Goal: Task Accomplishment & Management: Complete application form

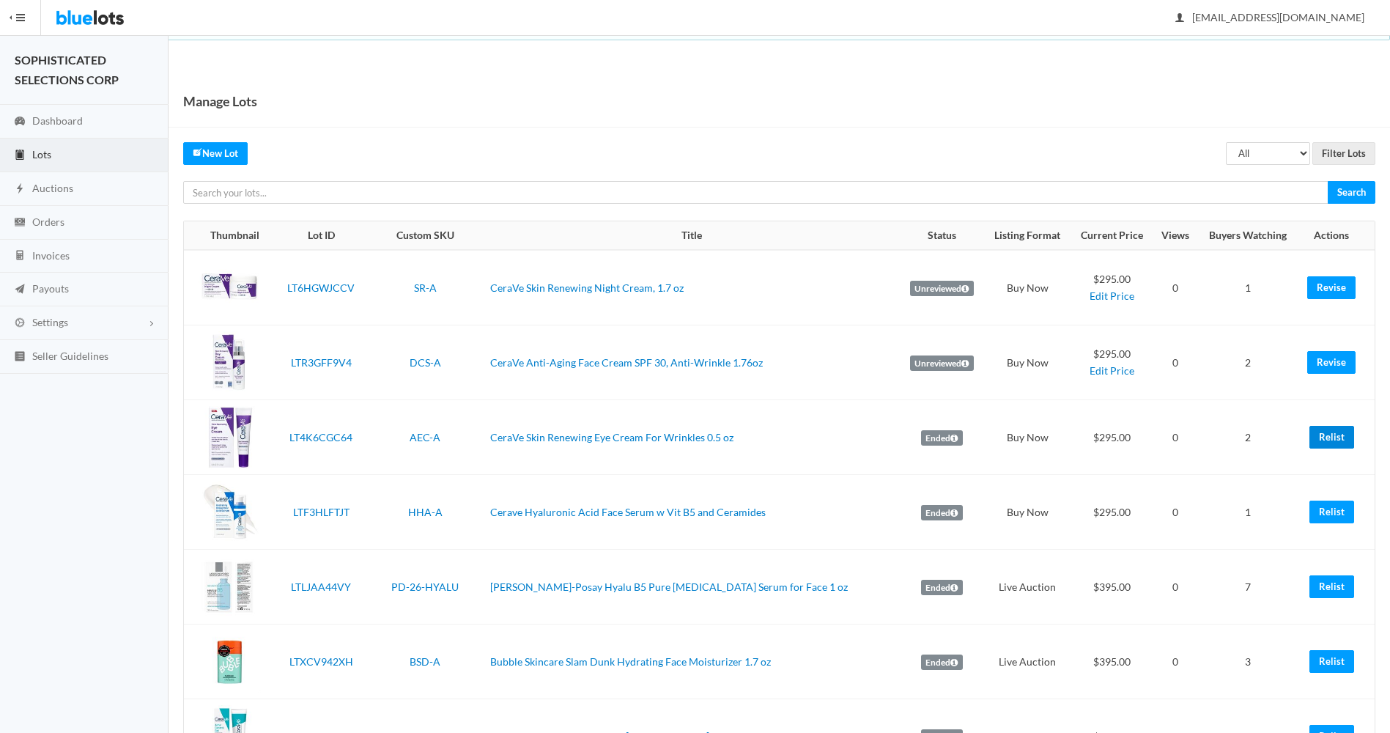
click at [1329, 439] on link "Relist" at bounding box center [1332, 437] width 45 height 23
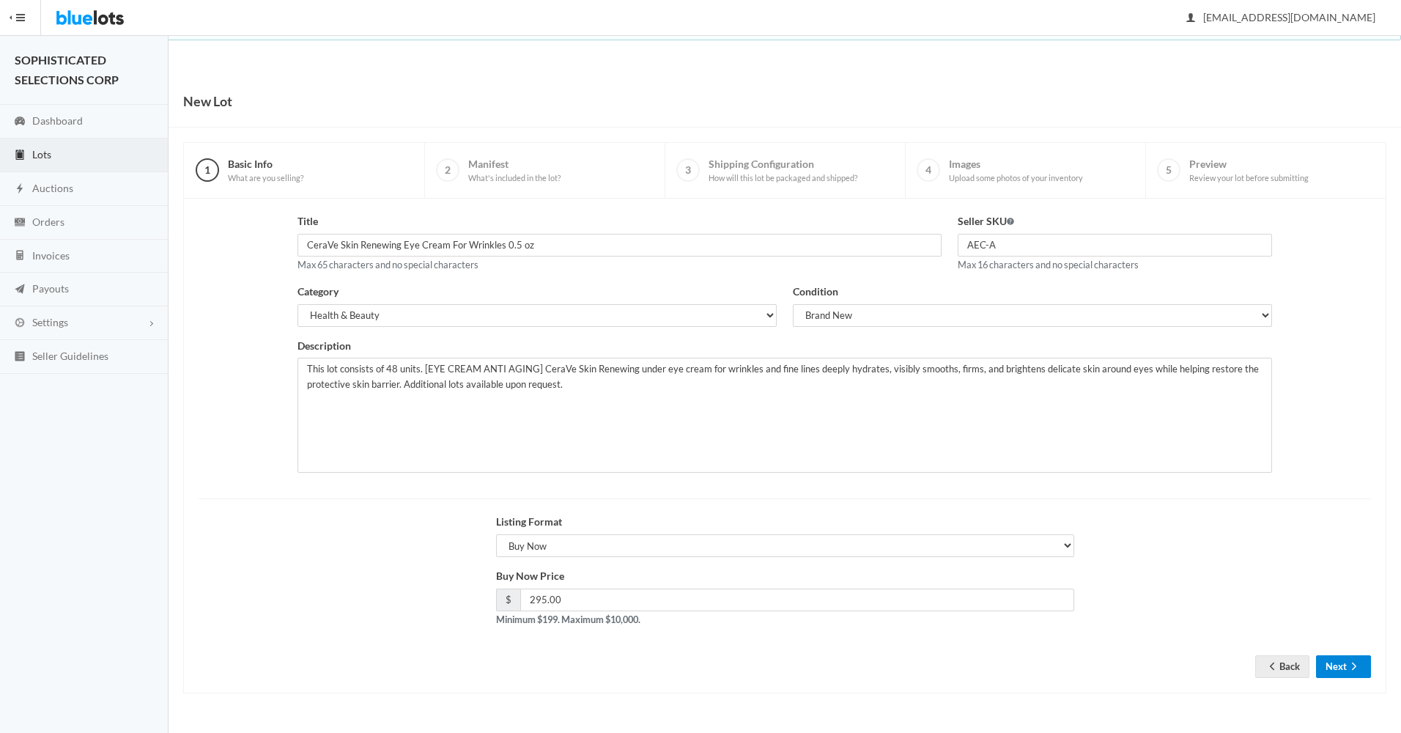
click at [1338, 666] on button "Next" at bounding box center [1343, 666] width 55 height 23
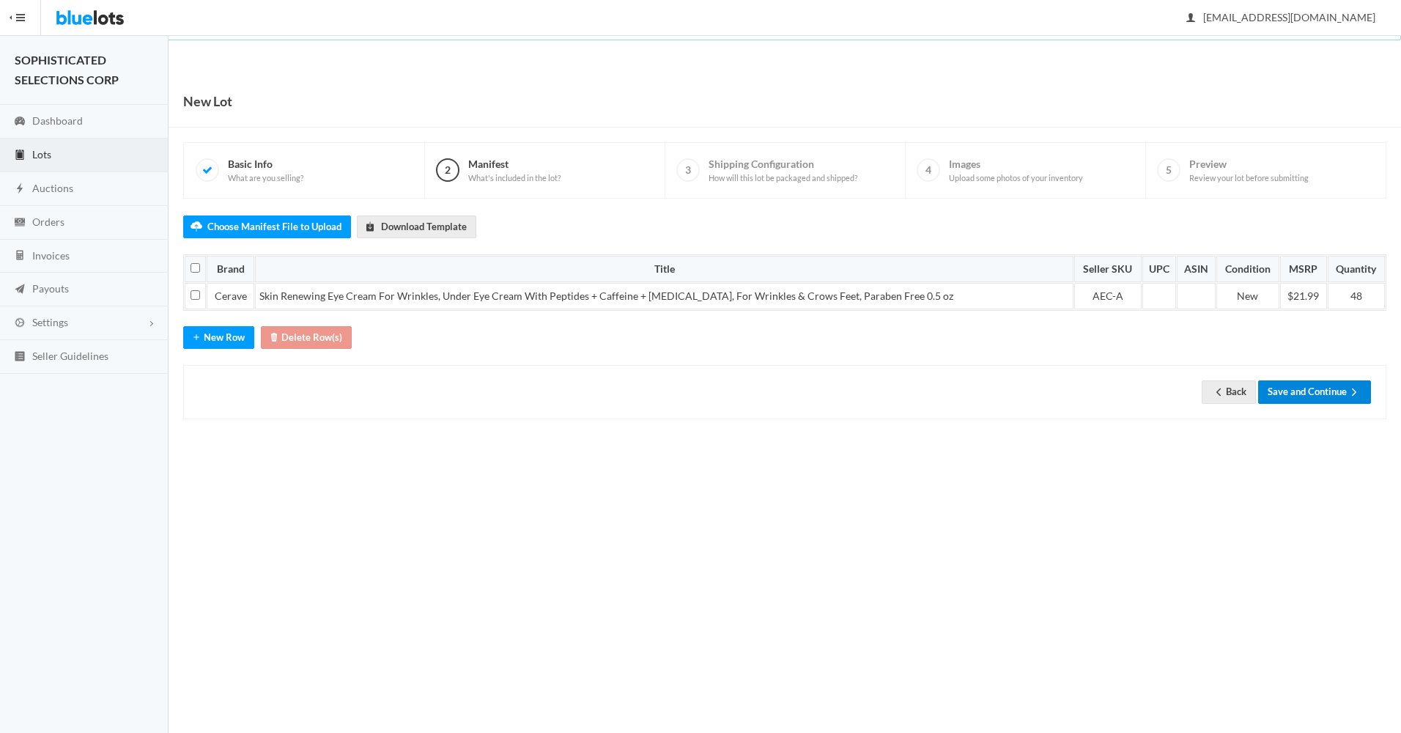
click at [1300, 393] on button "Save and Continue" at bounding box center [1315, 391] width 113 height 23
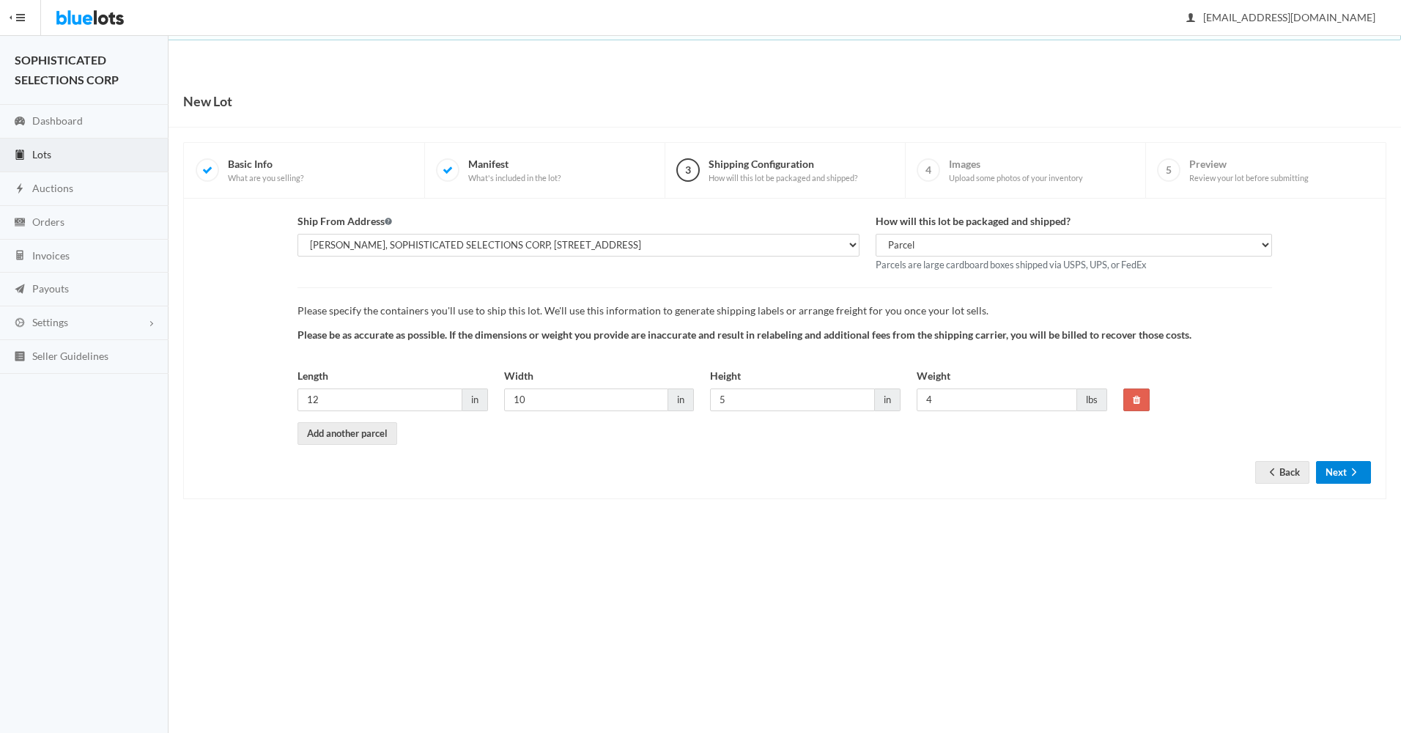
click at [1338, 471] on button "Next" at bounding box center [1343, 472] width 55 height 23
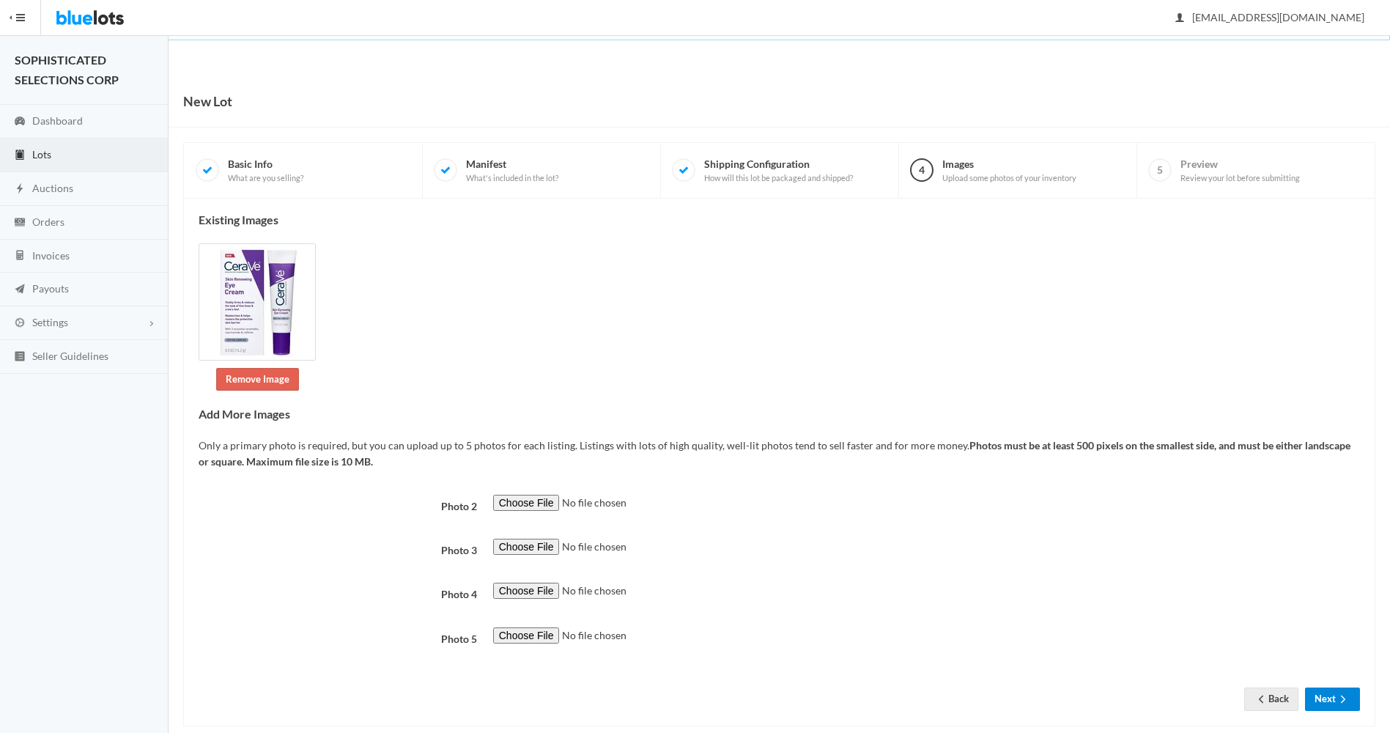
click at [1326, 693] on button "Next" at bounding box center [1332, 699] width 55 height 23
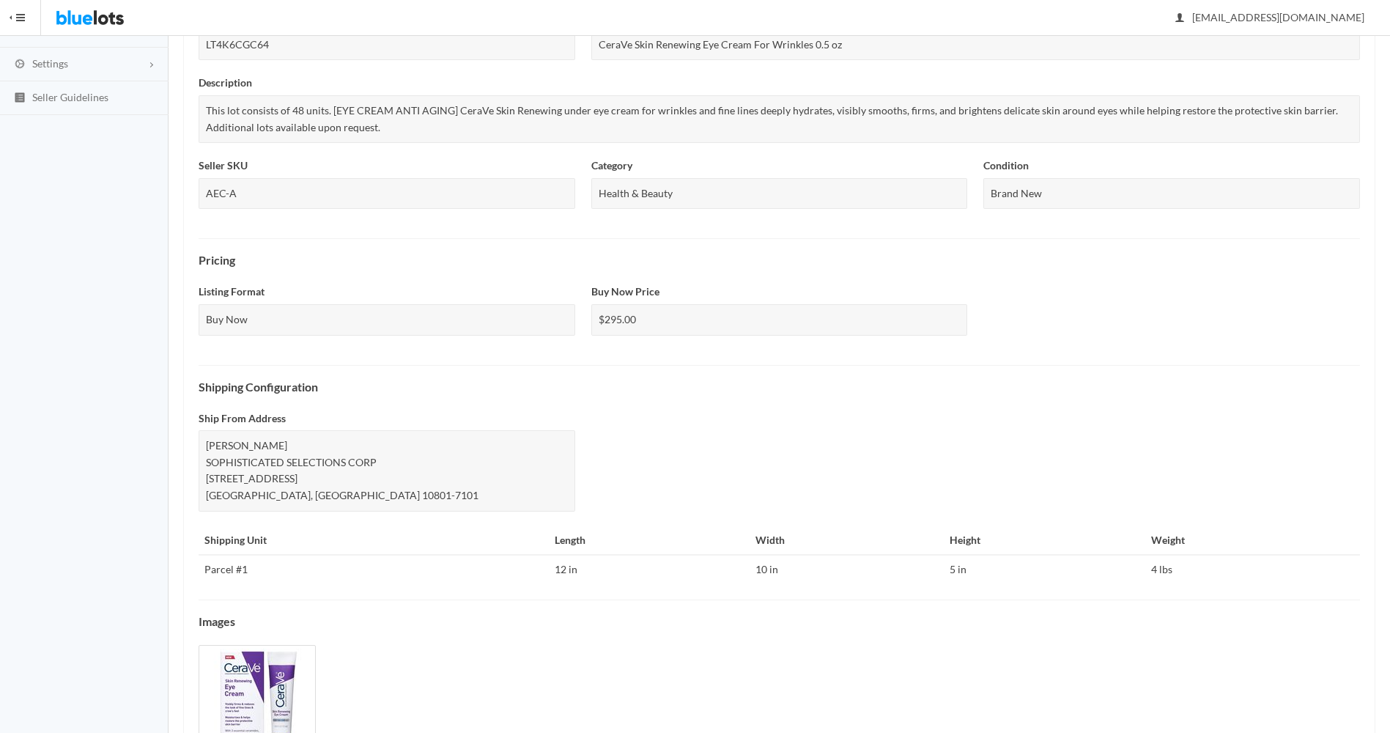
scroll to position [356, 0]
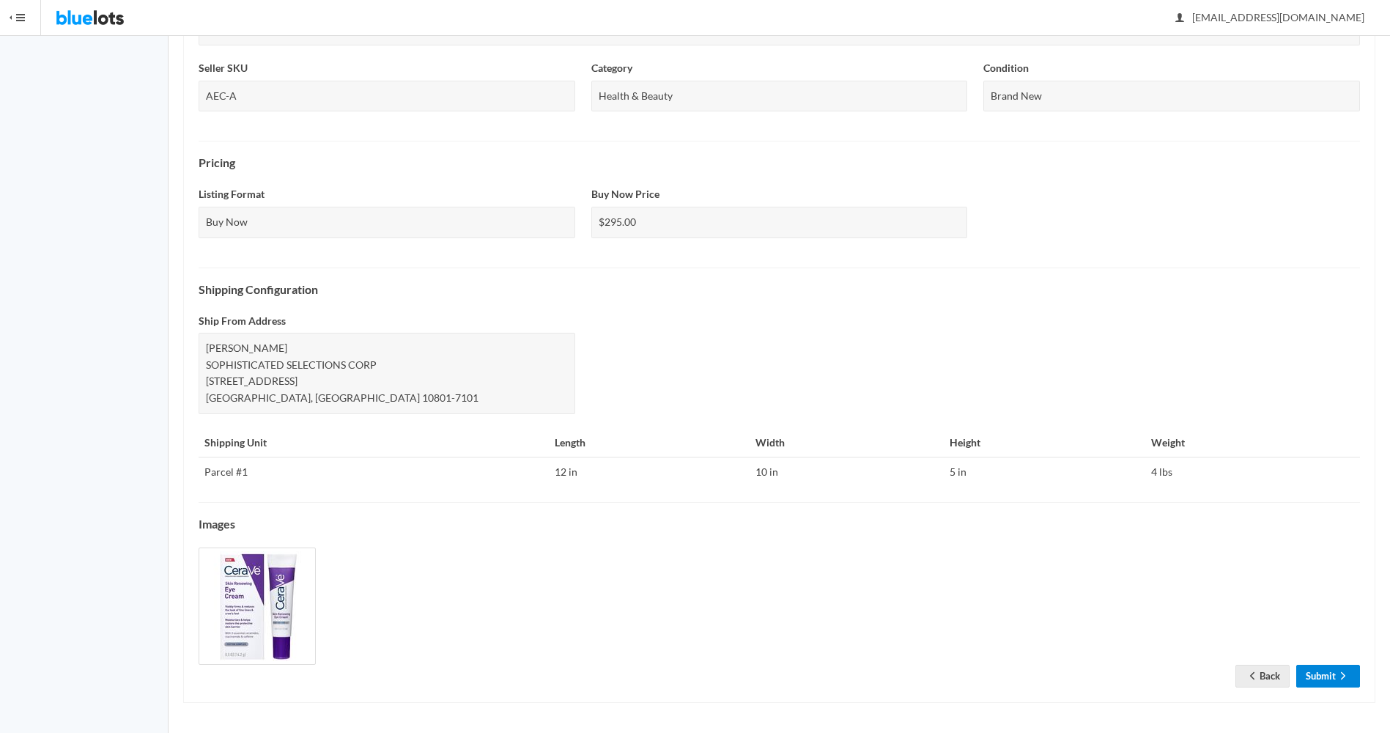
click at [1332, 674] on link "Submit" at bounding box center [1329, 676] width 64 height 23
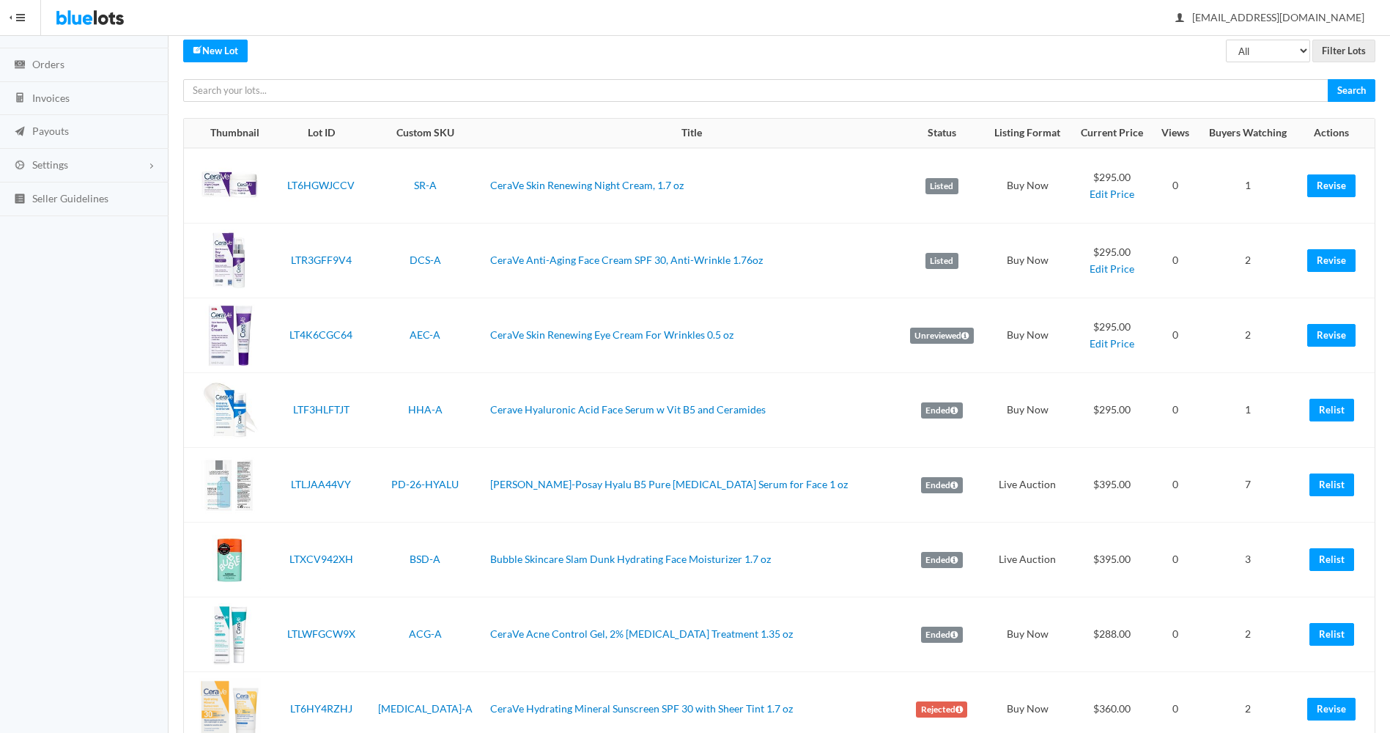
scroll to position [159, 0]
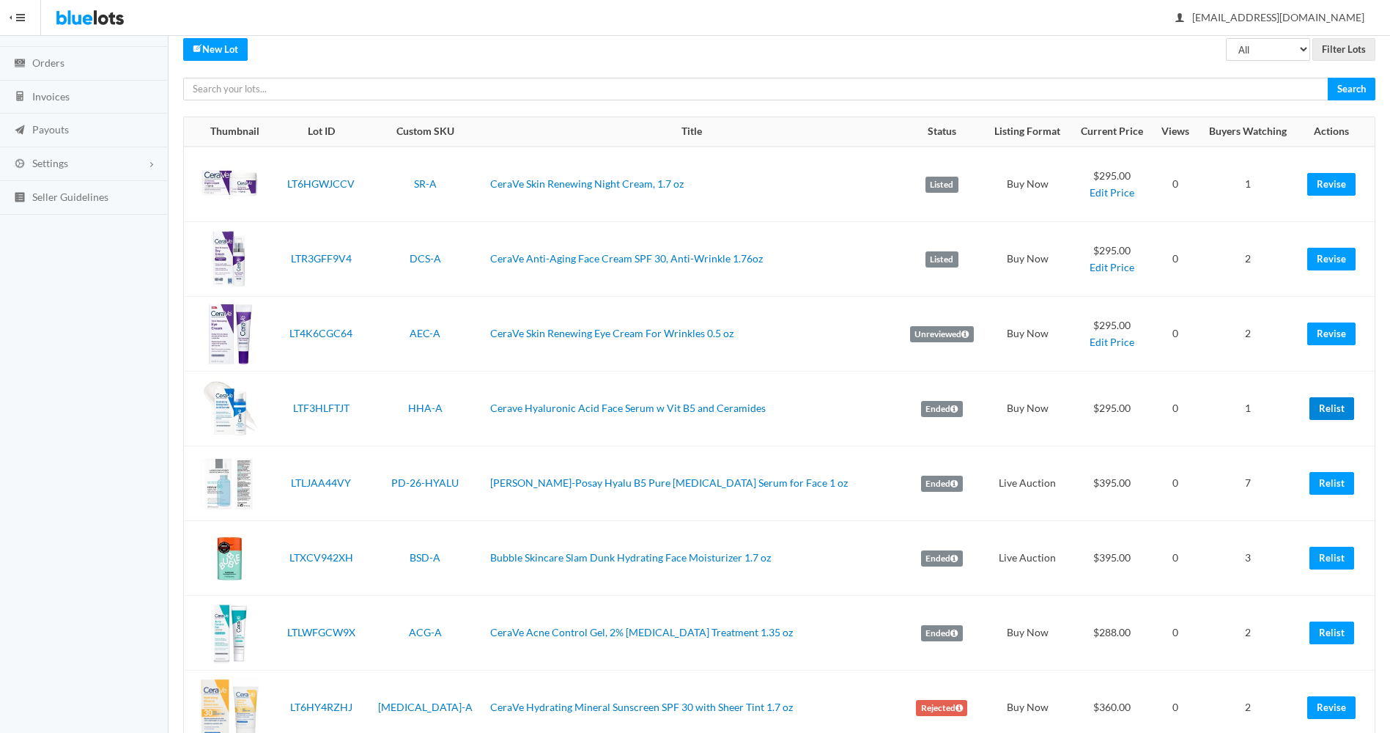
click at [1327, 410] on link "Relist" at bounding box center [1332, 408] width 45 height 23
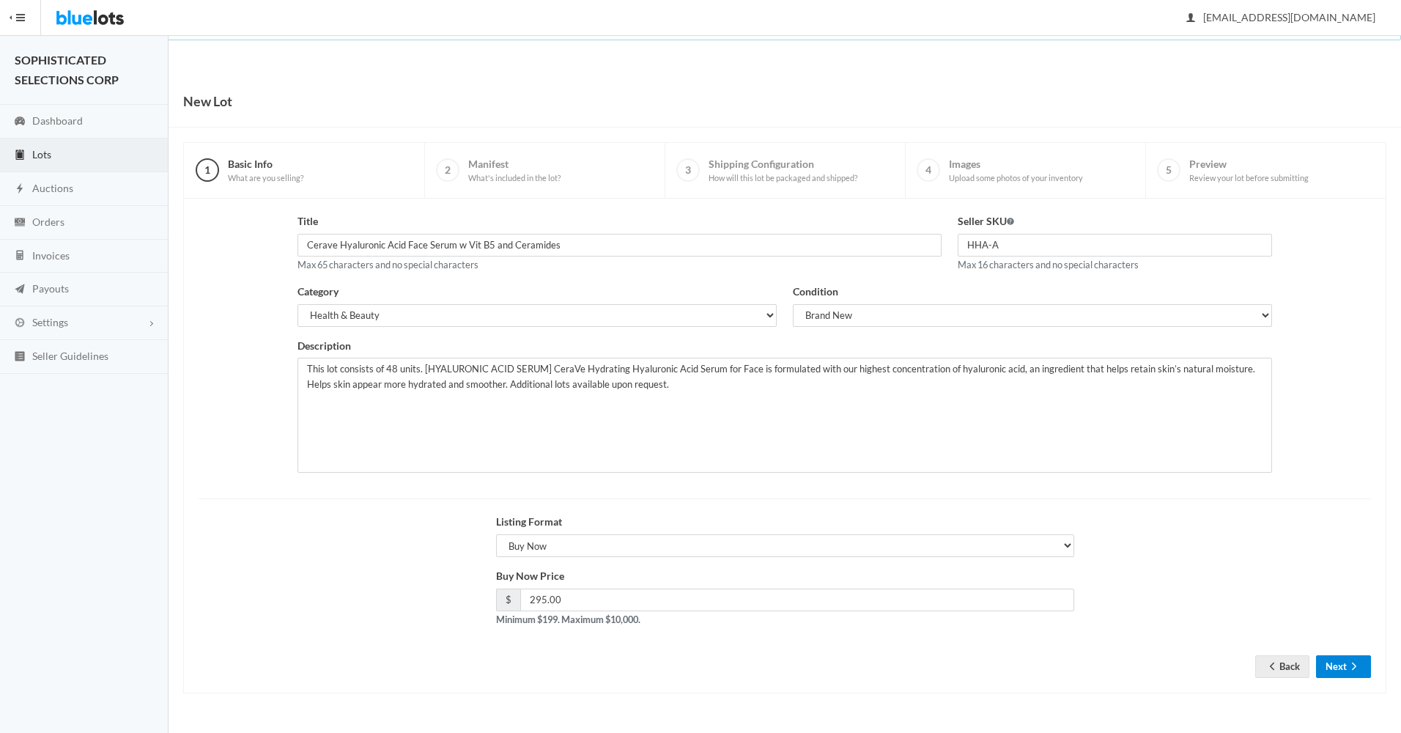
click at [1333, 666] on button "Next" at bounding box center [1343, 666] width 55 height 23
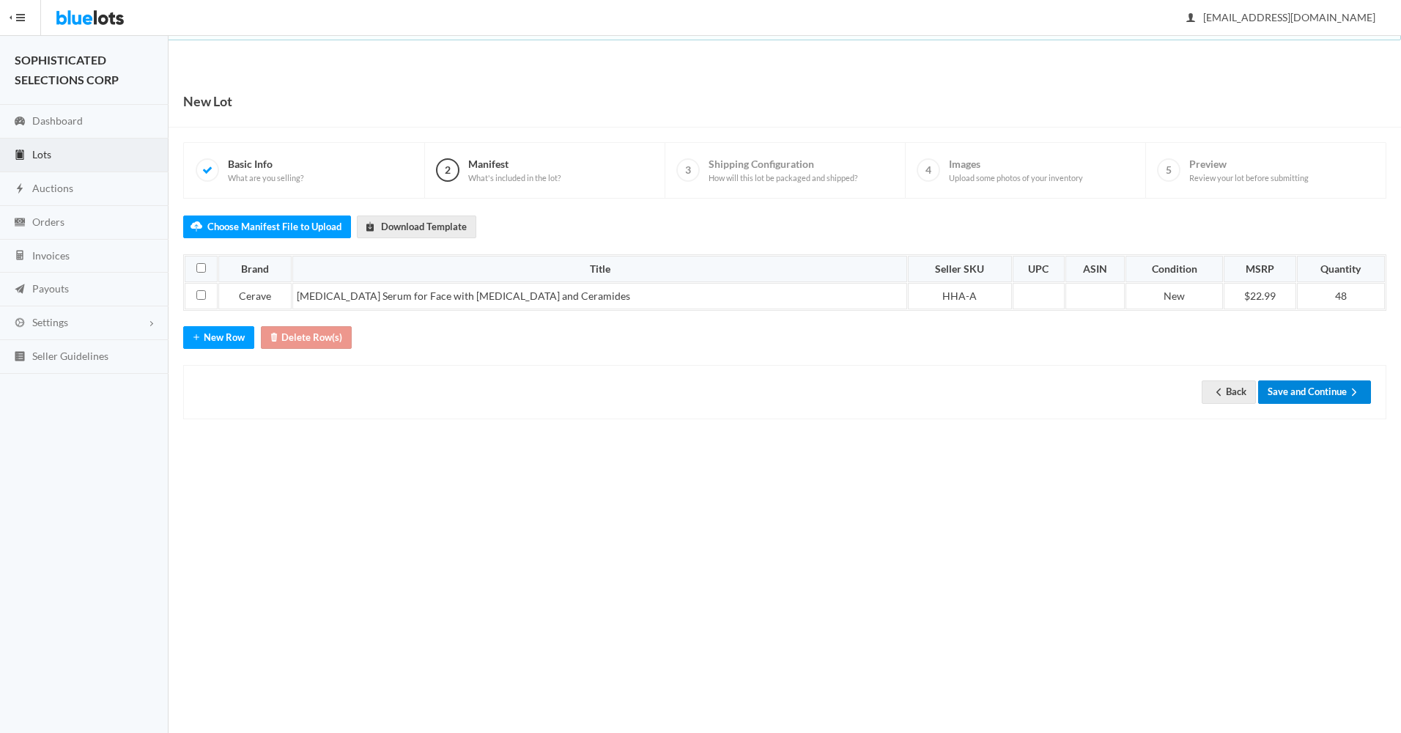
click at [1307, 388] on button "Save and Continue" at bounding box center [1315, 391] width 113 height 23
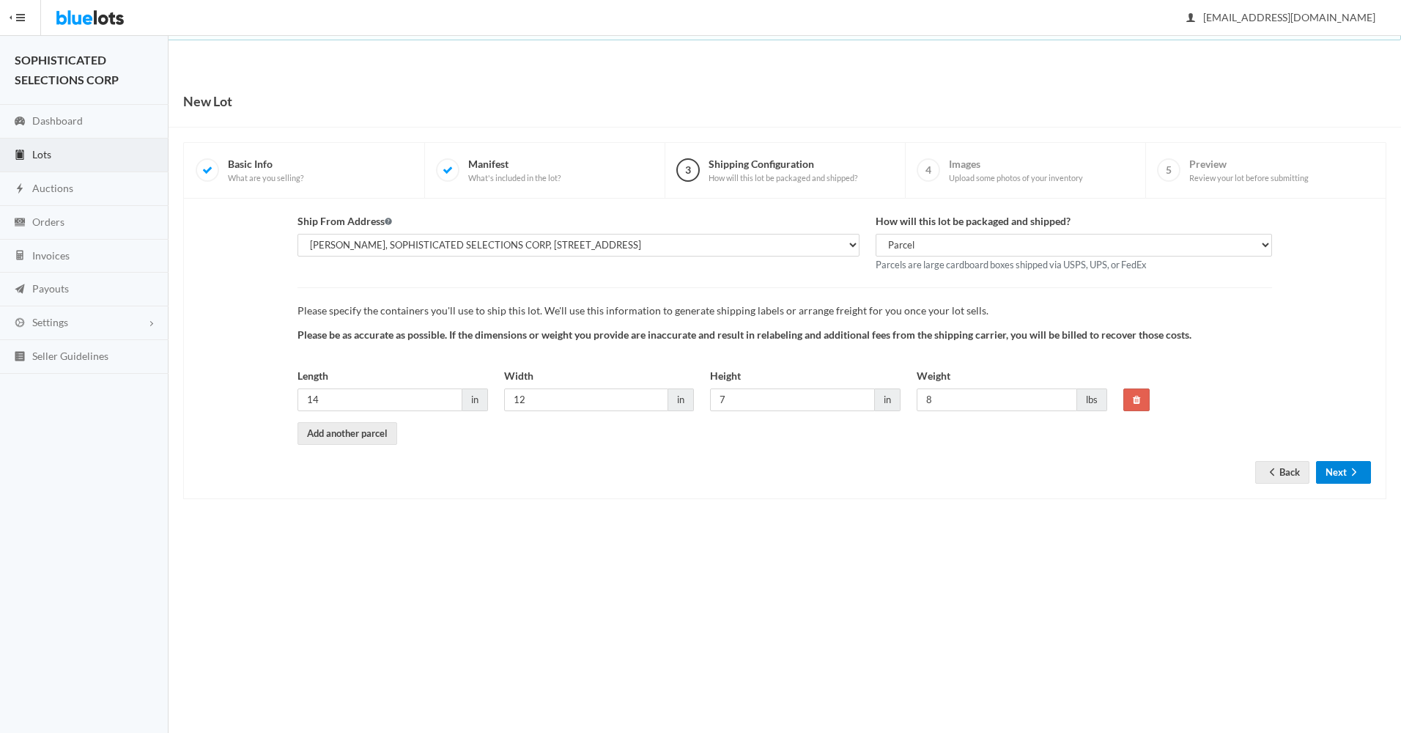
click at [1335, 468] on button "Next" at bounding box center [1343, 472] width 55 height 23
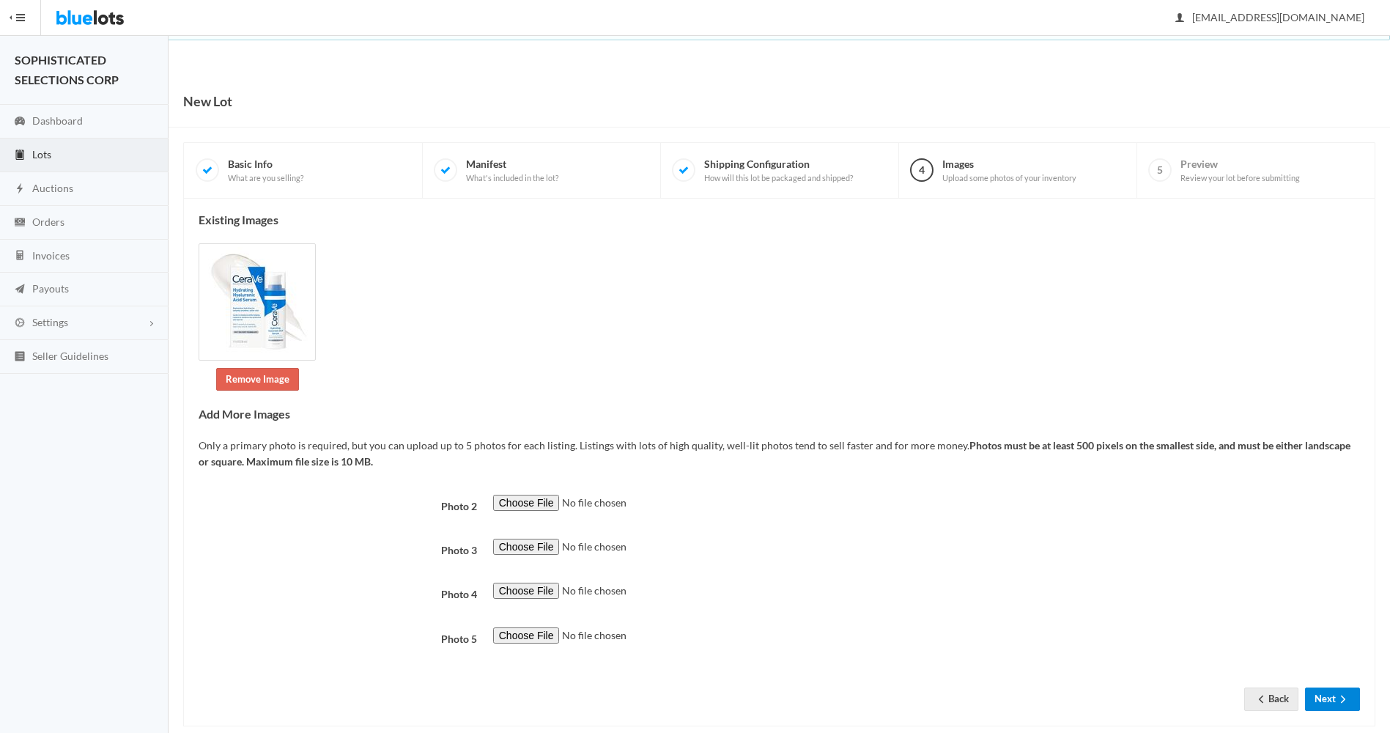
click at [1326, 696] on button "Next" at bounding box center [1332, 699] width 55 height 23
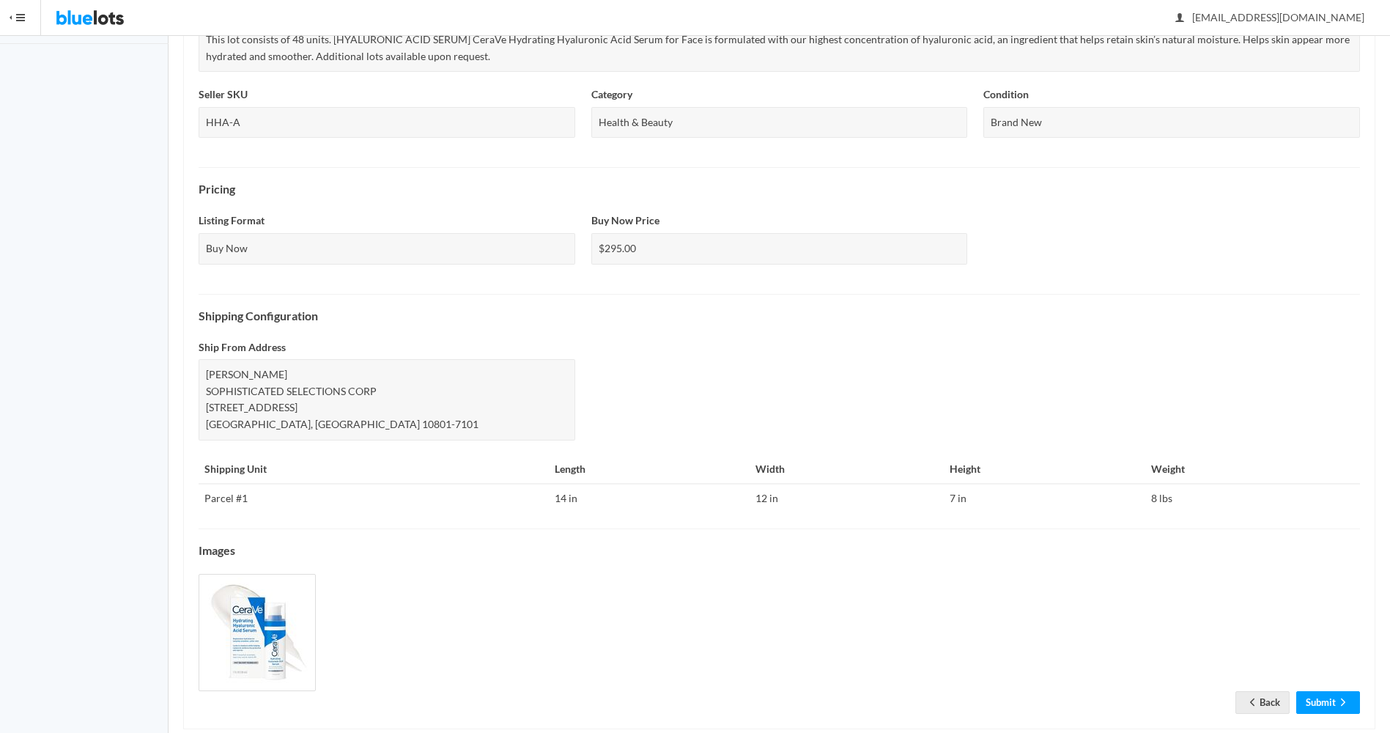
scroll to position [356, 0]
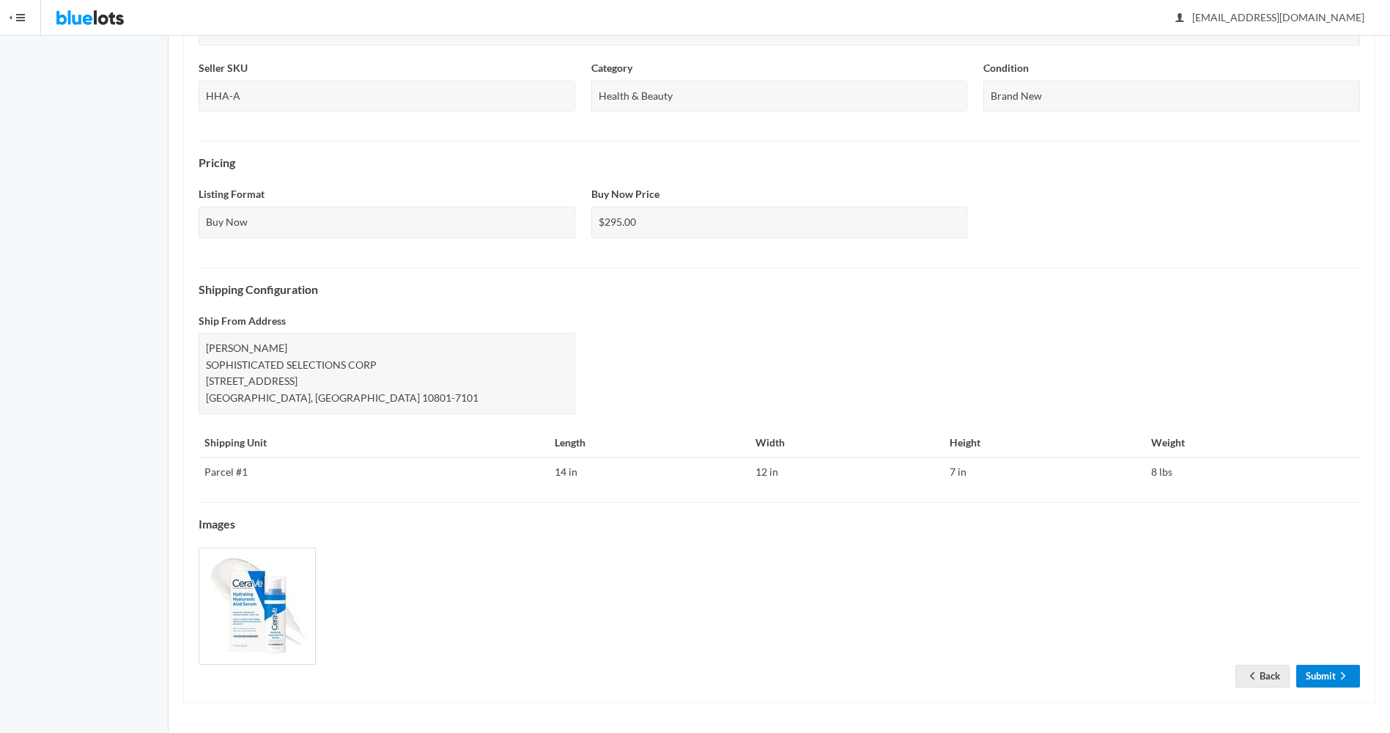
click at [1316, 672] on link "Submit" at bounding box center [1329, 676] width 64 height 23
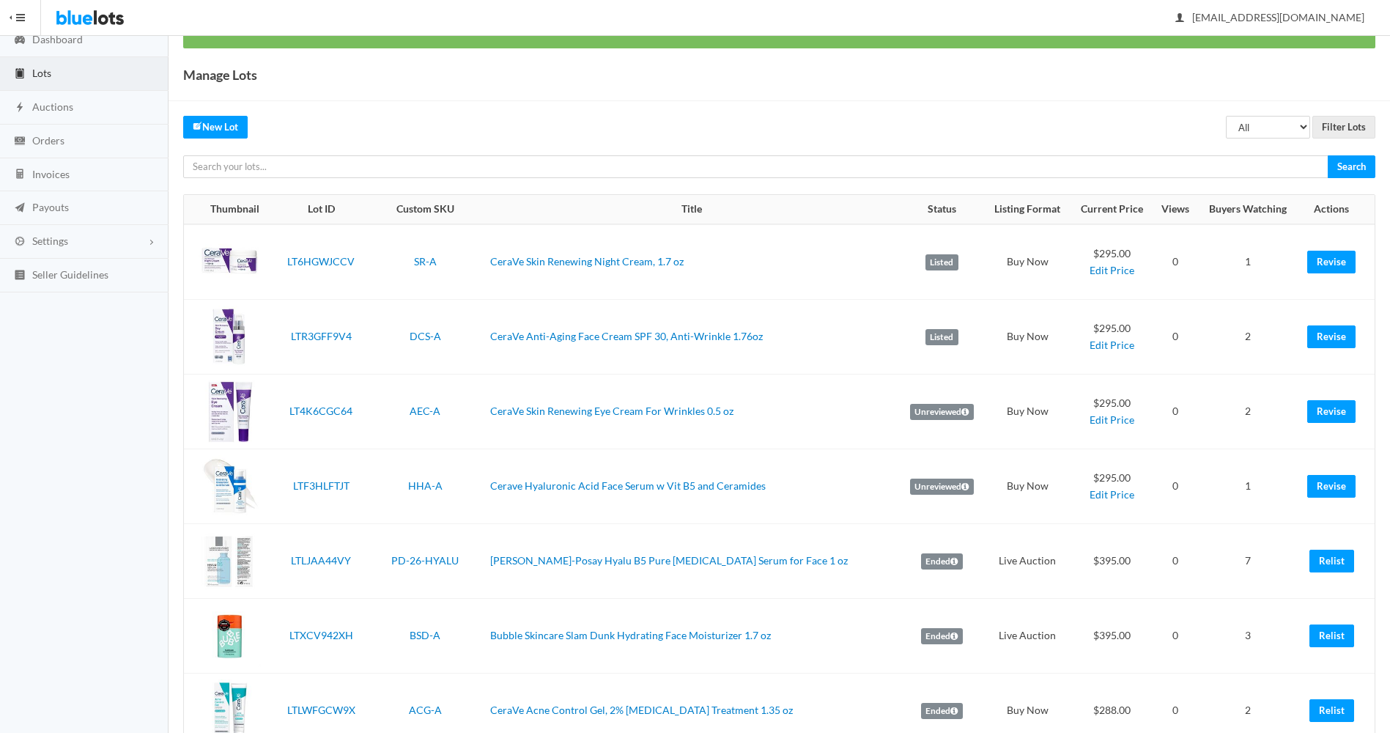
scroll to position [115, 0]
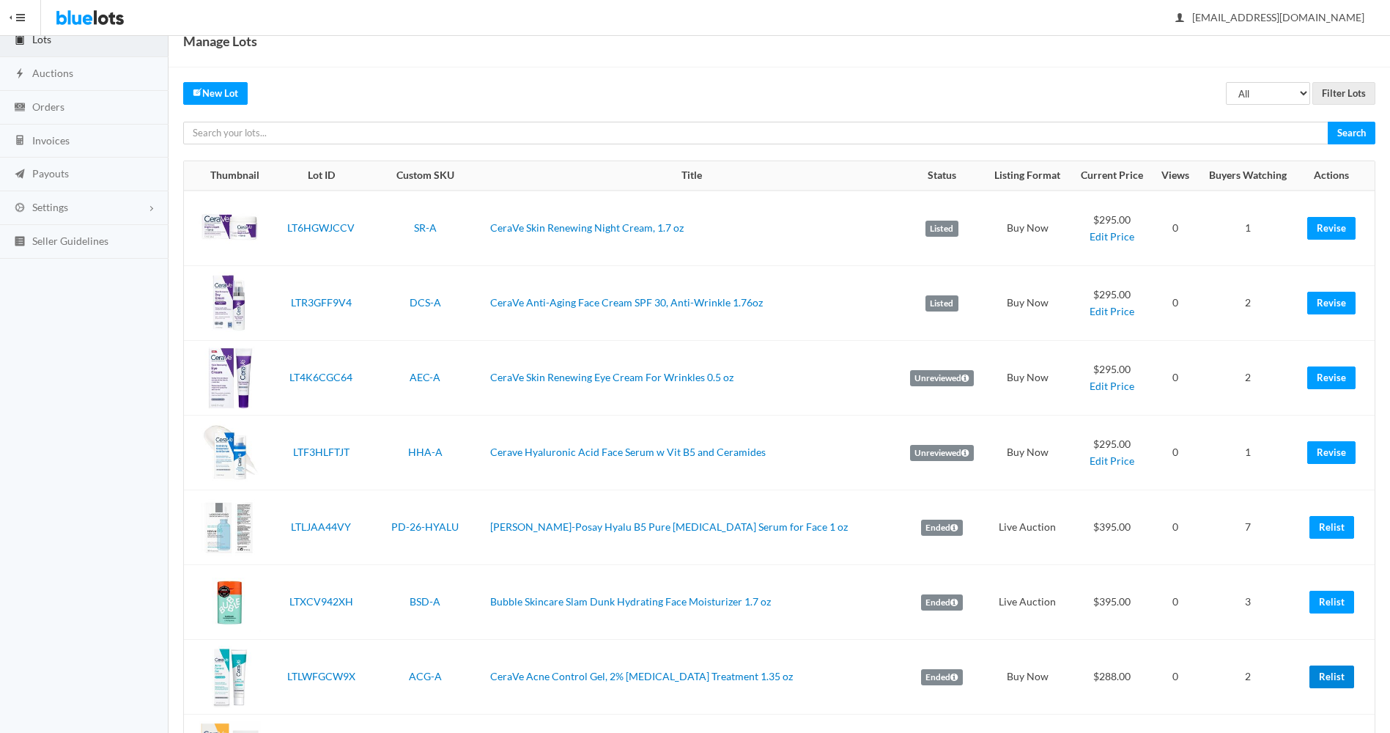
click at [1327, 677] on link "Relist" at bounding box center [1332, 677] width 45 height 23
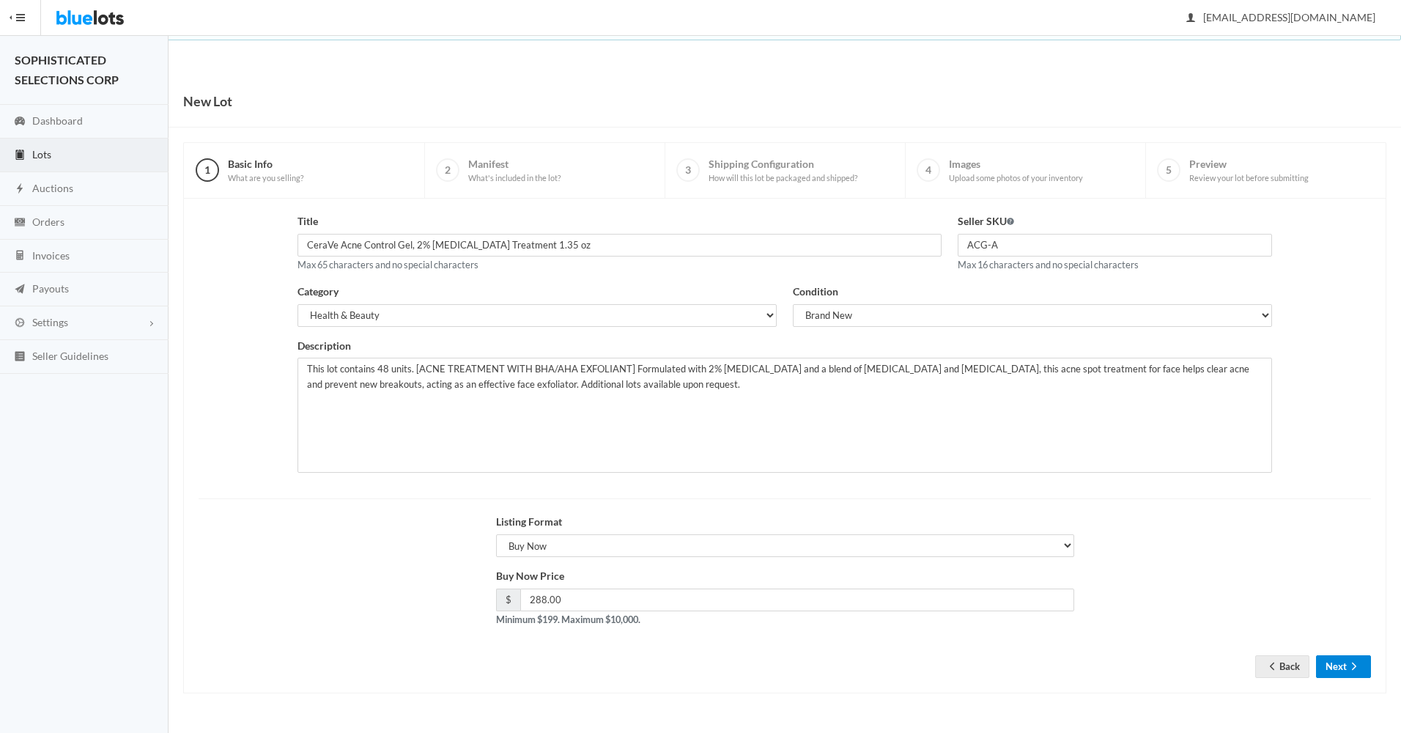
click at [1338, 668] on button "Next" at bounding box center [1343, 666] width 55 height 23
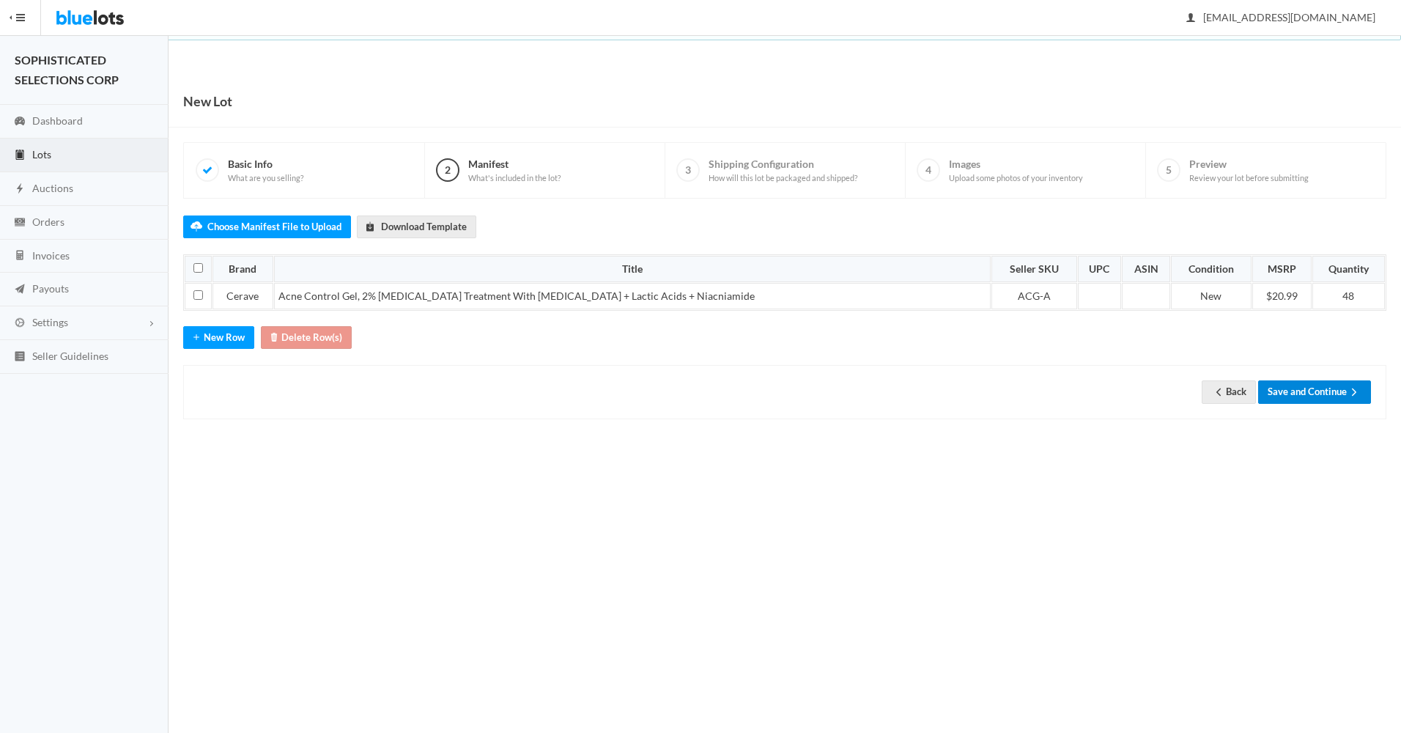
click at [1305, 394] on button "Save and Continue" at bounding box center [1315, 391] width 113 height 23
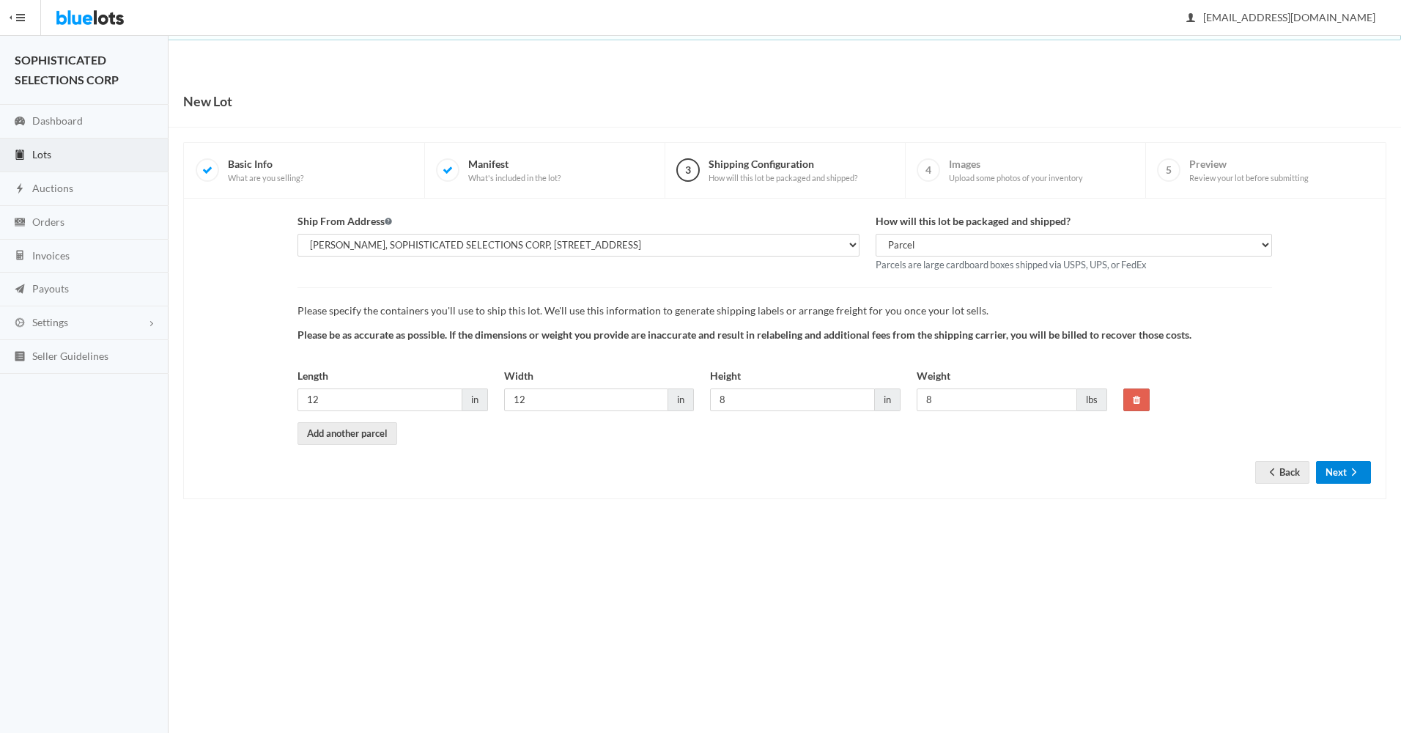
click at [1333, 471] on button "Next" at bounding box center [1343, 472] width 55 height 23
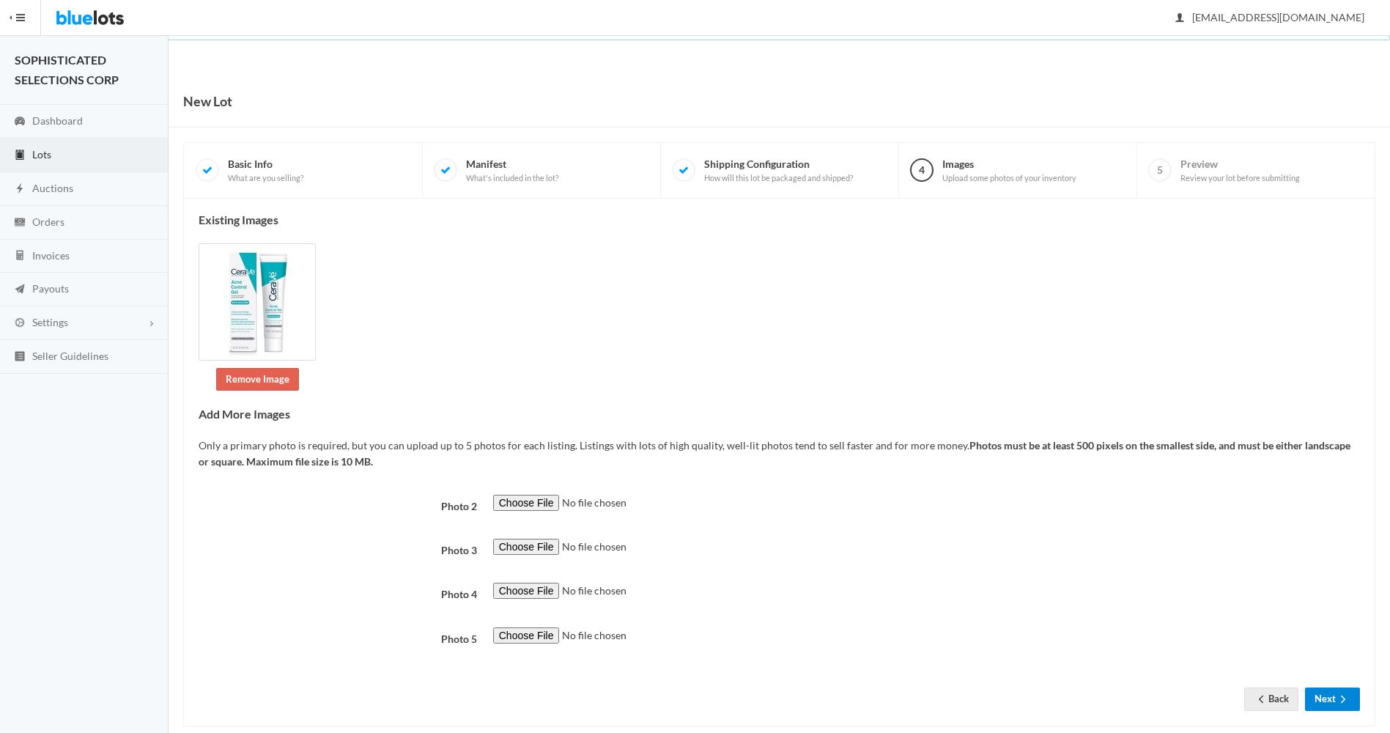
click at [1324, 694] on button "Next" at bounding box center [1332, 699] width 55 height 23
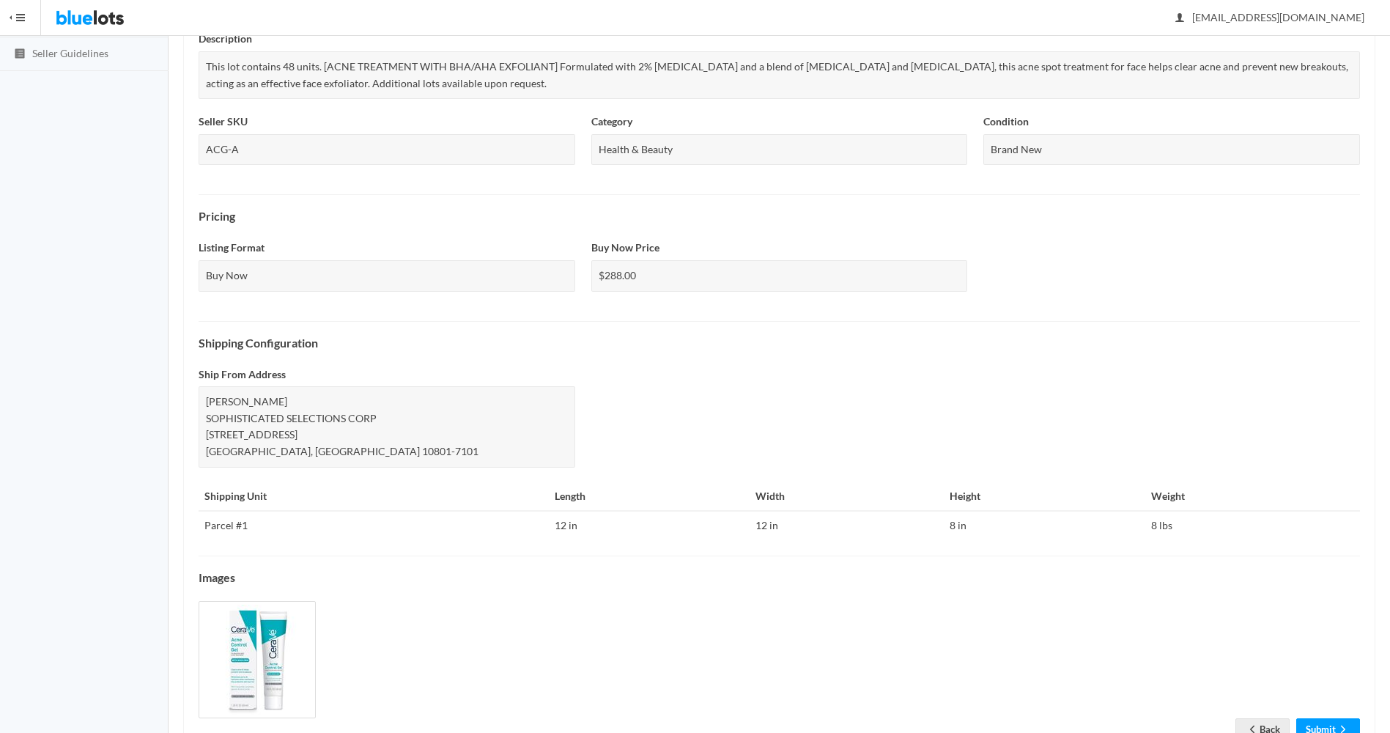
scroll to position [356, 0]
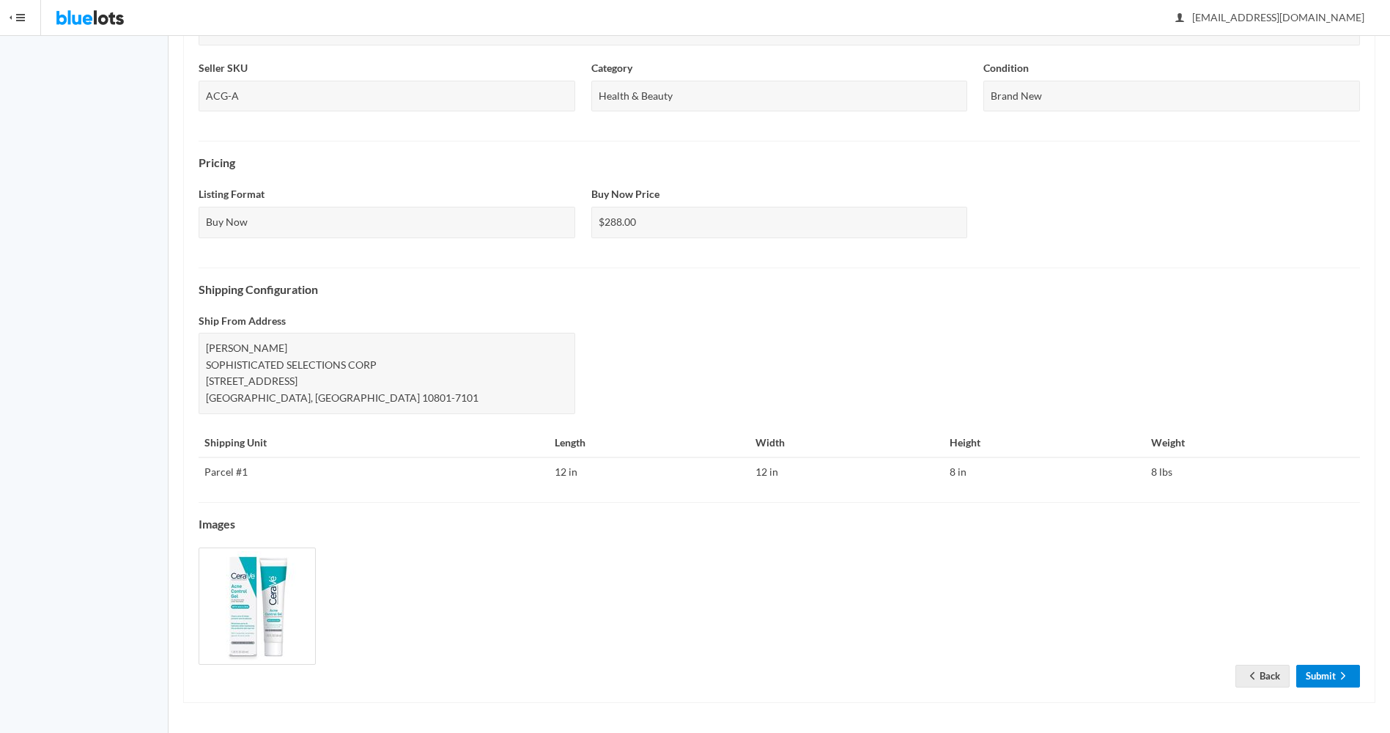
click at [1329, 669] on link "Submit" at bounding box center [1329, 676] width 64 height 23
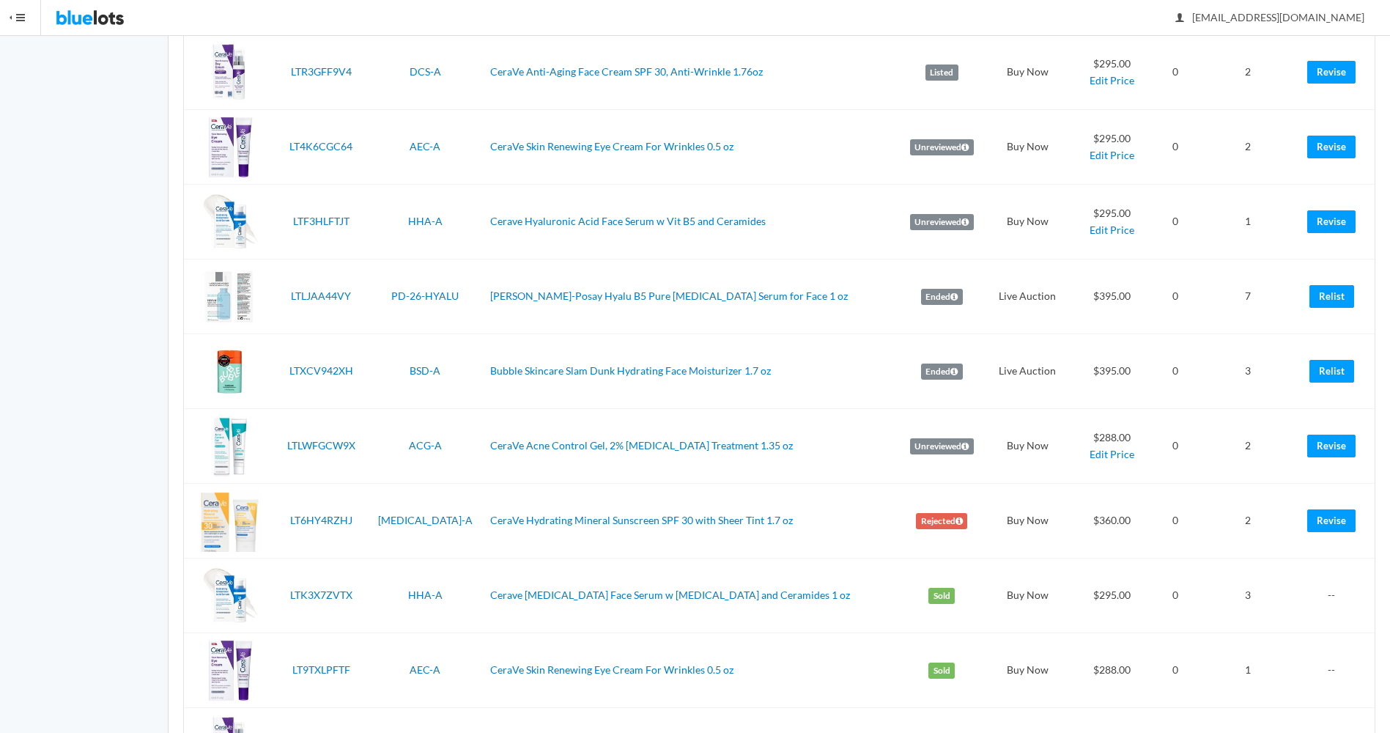
scroll to position [345, 0]
click at [1336, 520] on link "Revise" at bounding box center [1332, 521] width 48 height 23
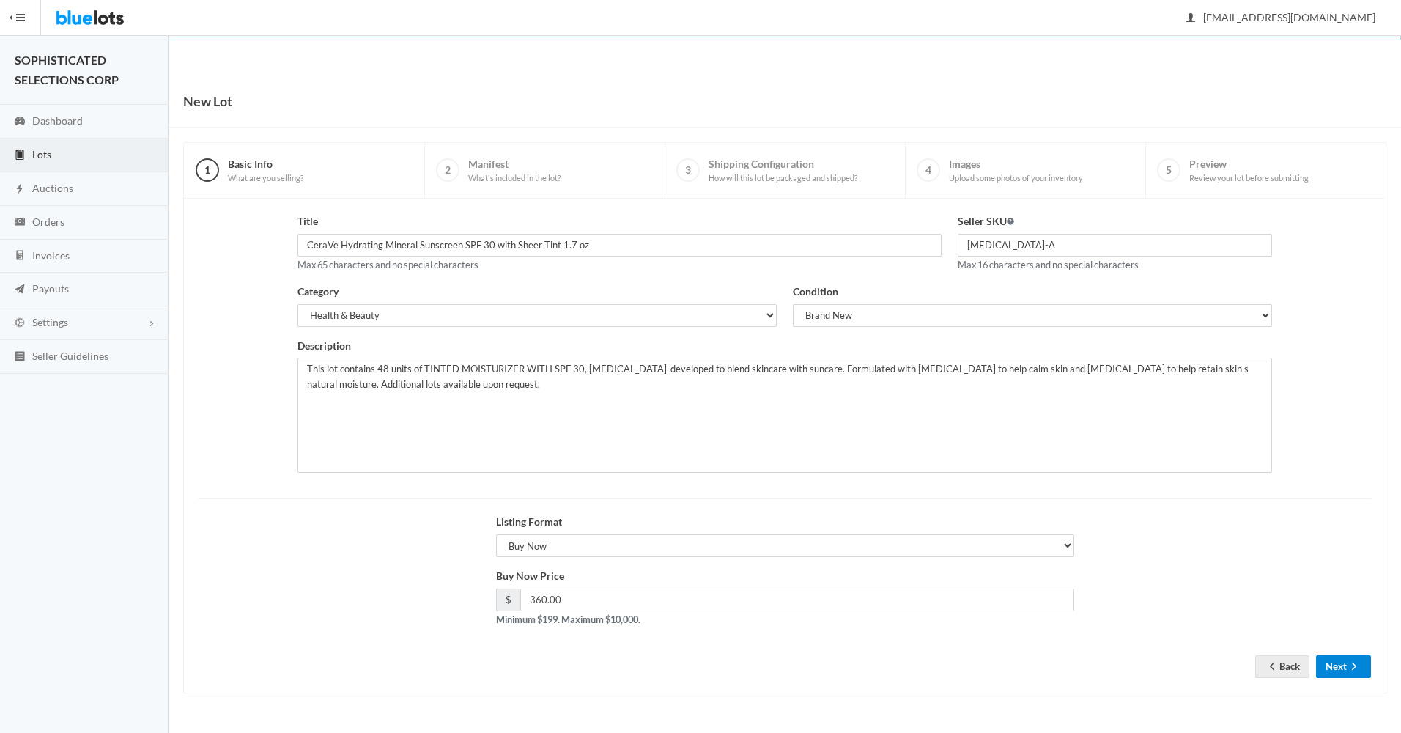
click at [1346, 670] on button "Next" at bounding box center [1343, 666] width 55 height 23
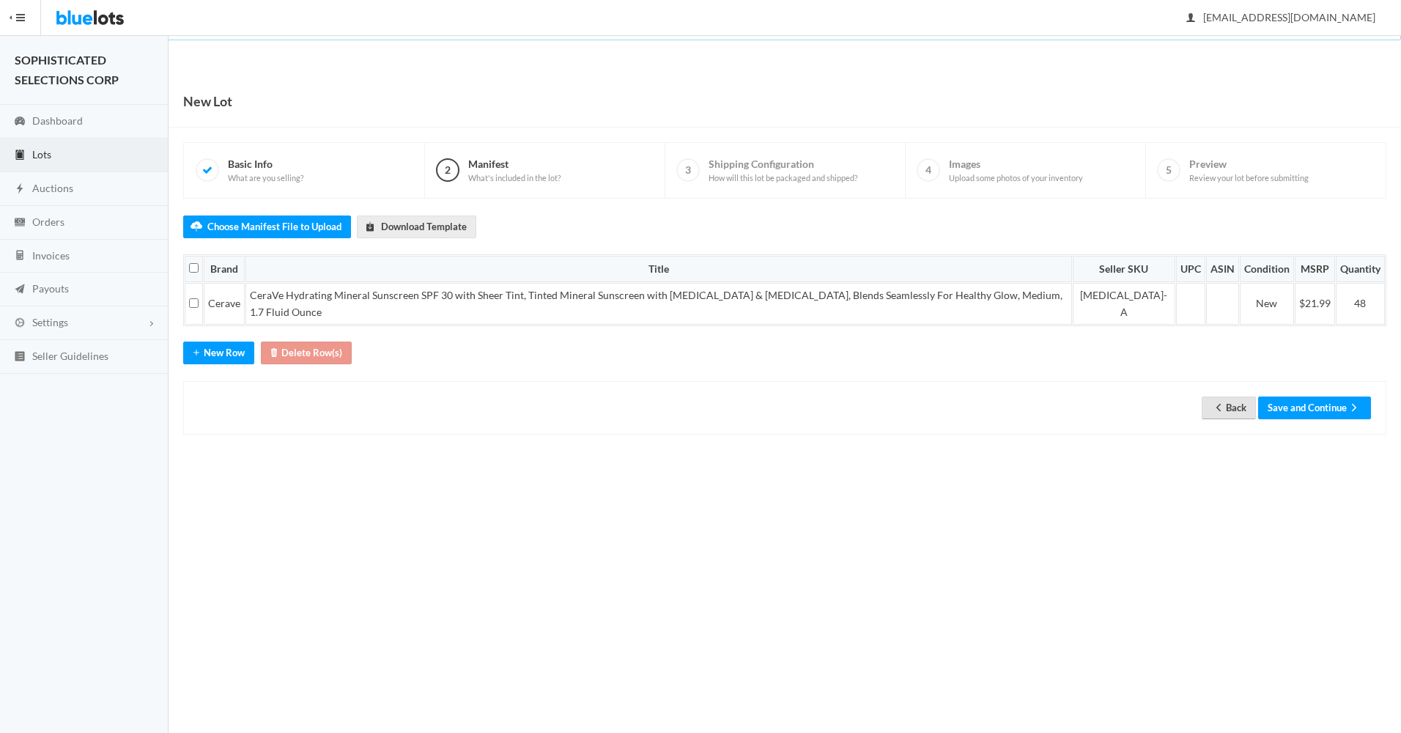
click at [1231, 397] on link "Back" at bounding box center [1229, 408] width 54 height 23
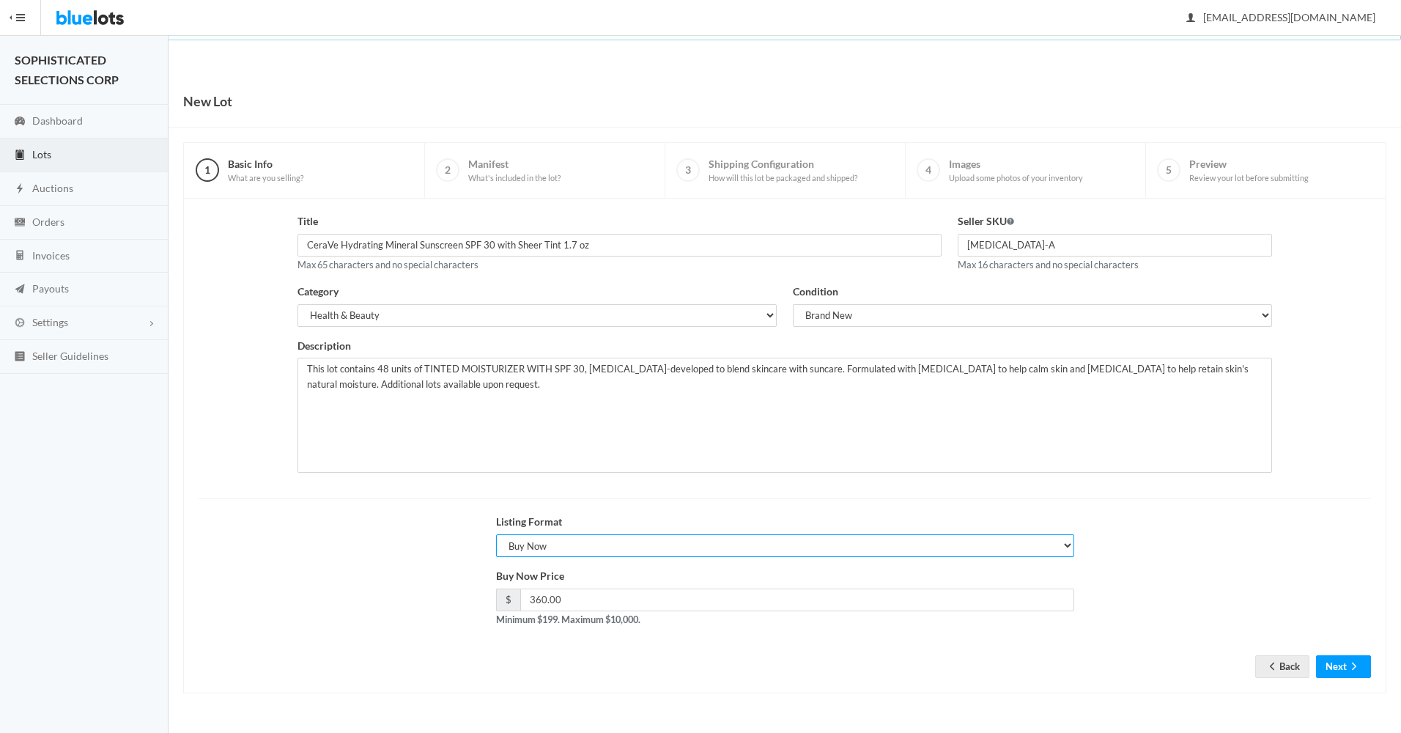
click at [654, 542] on select "Choose a listing format Auction Buy Now" at bounding box center [785, 545] width 578 height 23
select select "true"
click at [496, 534] on select "Choose a listing format Auction Buy Now" at bounding box center [785, 545] width 578 height 23
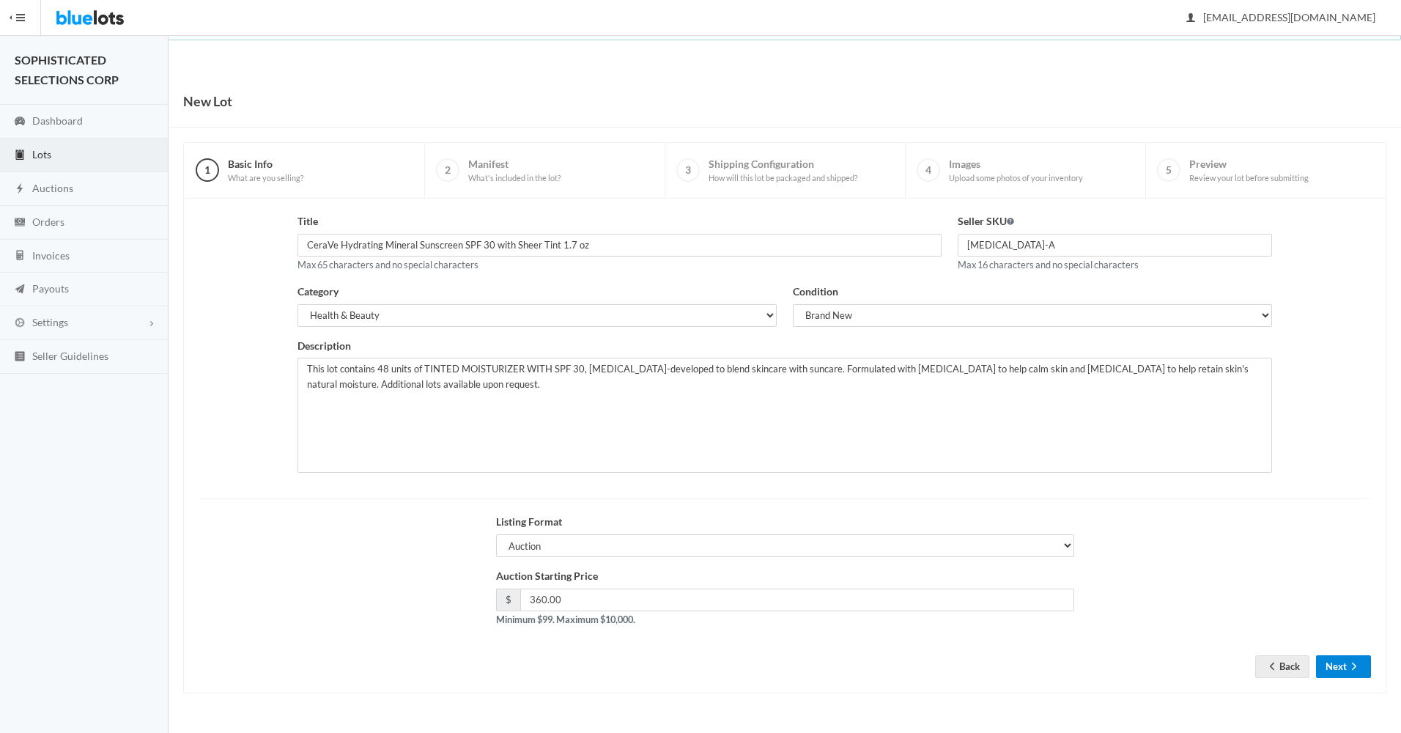
click at [1348, 665] on icon "arrow forward" at bounding box center [1354, 666] width 15 height 12
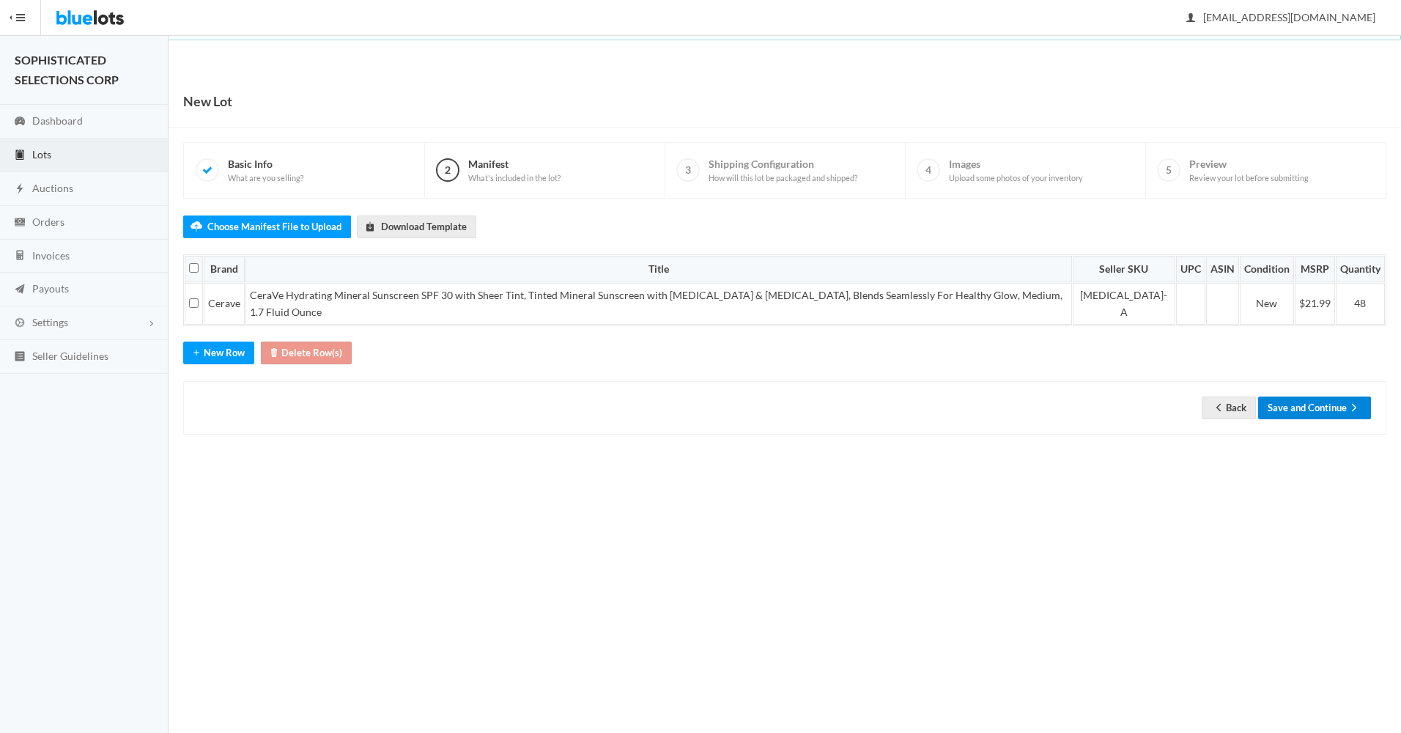
click at [1302, 397] on button "Save and Continue" at bounding box center [1315, 408] width 113 height 23
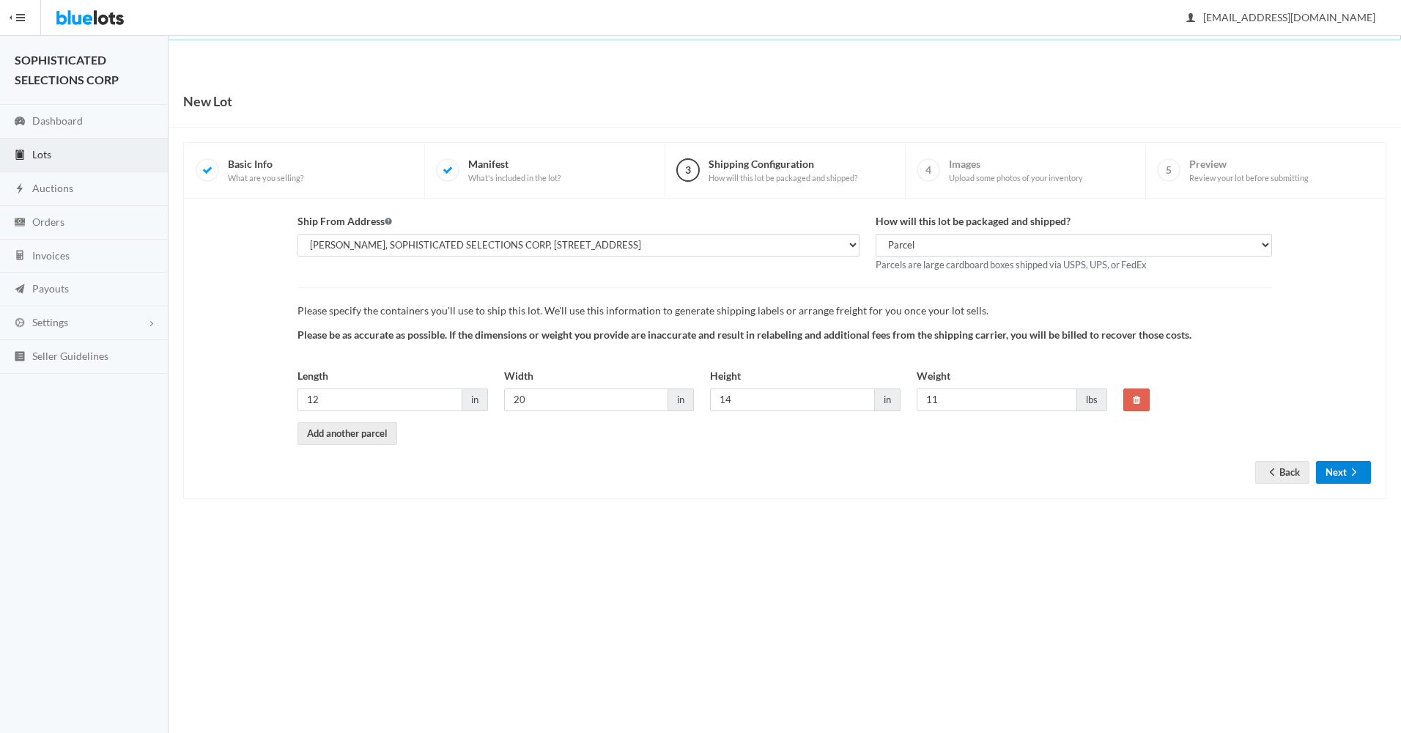
click at [1333, 464] on button "Next" at bounding box center [1343, 472] width 55 height 23
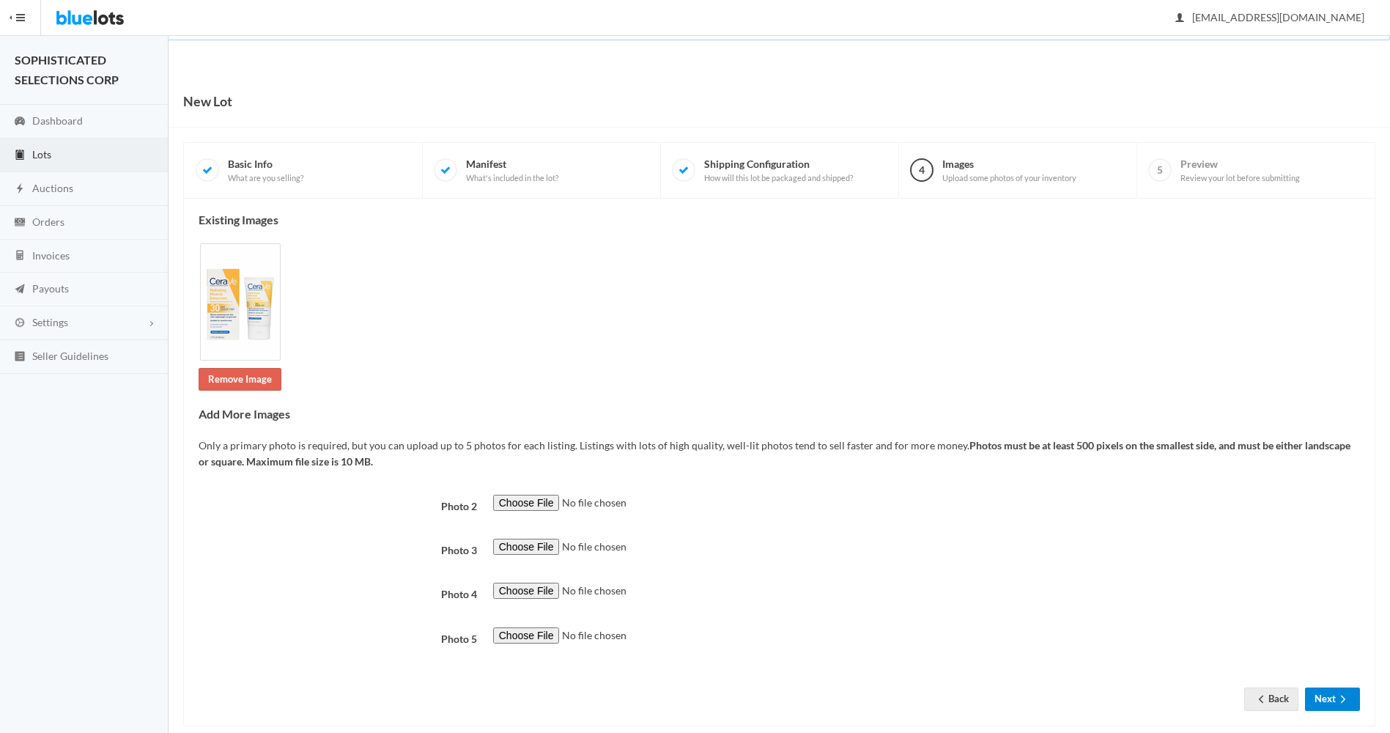
click at [1324, 704] on button "Next" at bounding box center [1332, 699] width 55 height 23
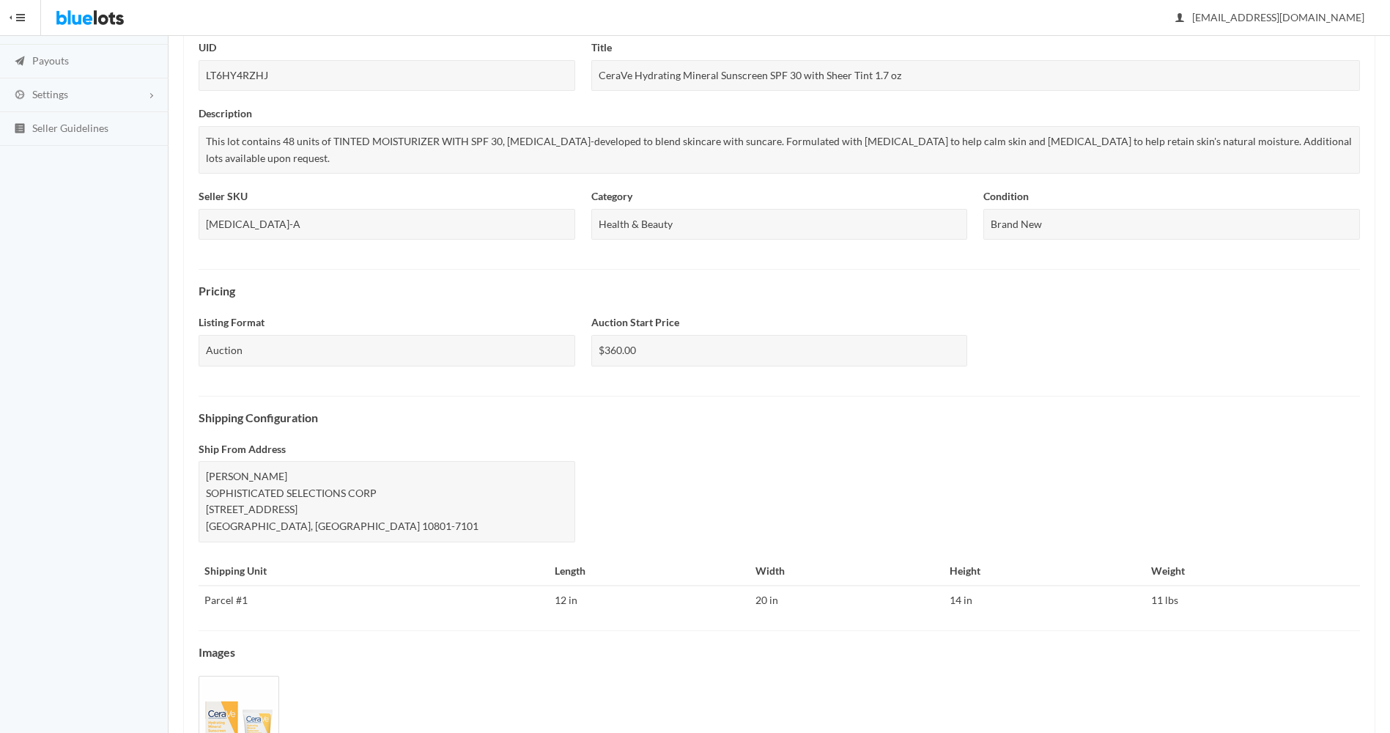
scroll to position [356, 0]
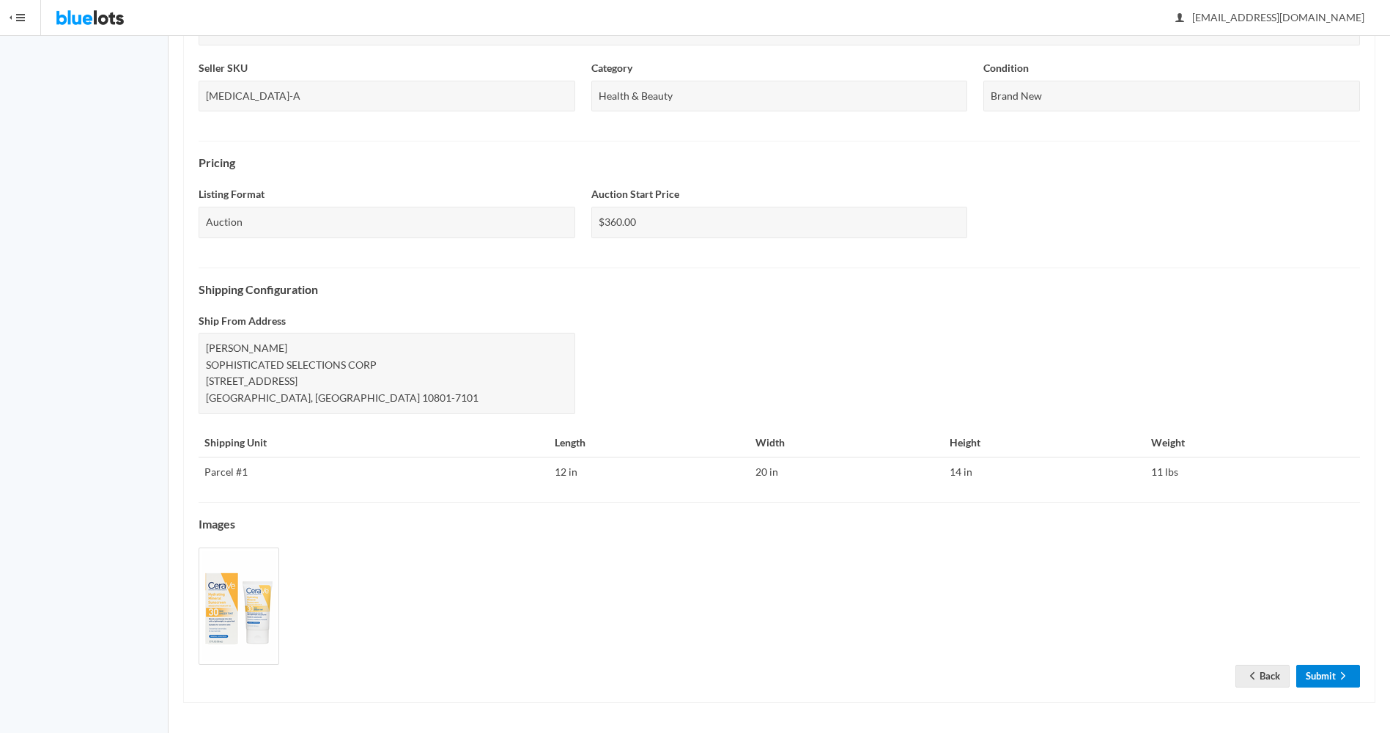
click at [1314, 673] on link "Submit" at bounding box center [1329, 676] width 64 height 23
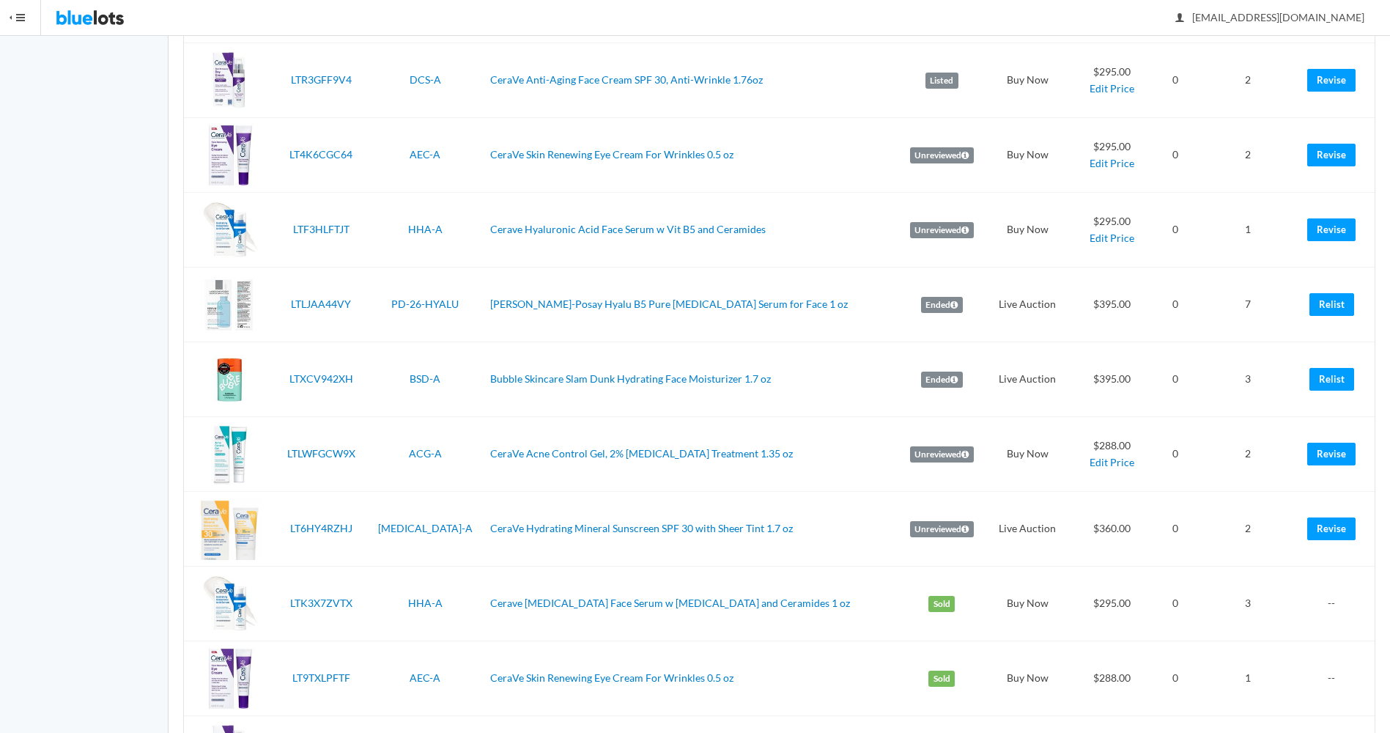
scroll to position [339, 0]
